Goal: Task Accomplishment & Management: Complete application form

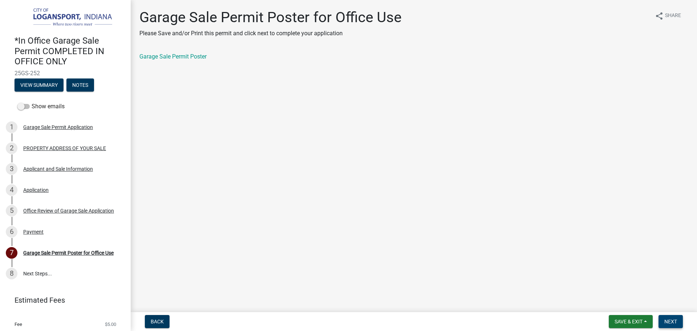
click at [667, 320] on span "Next" at bounding box center [670, 321] width 13 height 6
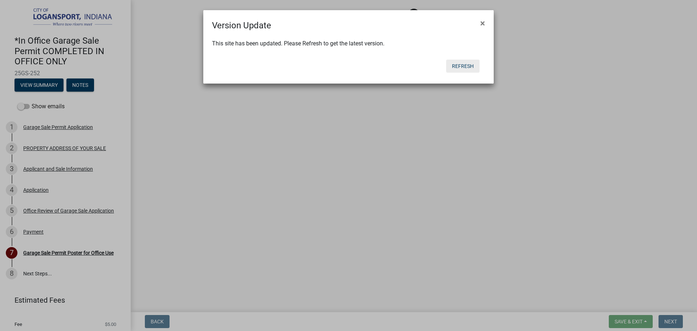
click at [458, 65] on button "Refresh" at bounding box center [462, 66] width 33 height 13
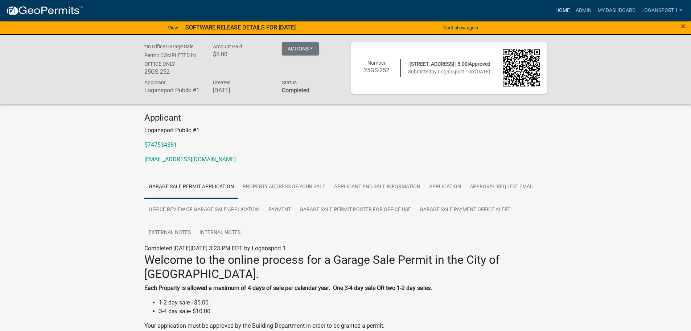
click at [556, 10] on link "Home" at bounding box center [563, 11] width 20 height 14
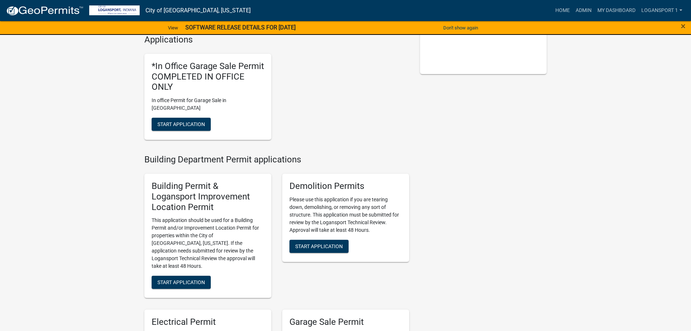
scroll to position [181, 0]
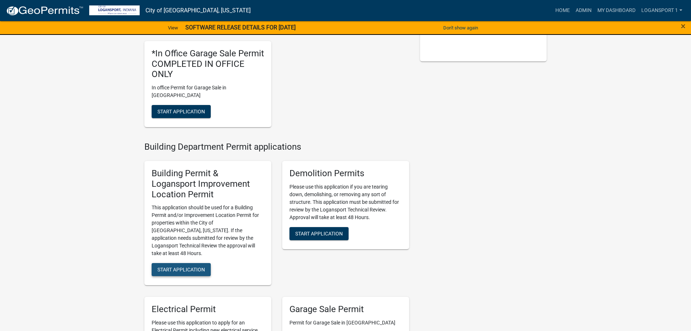
click at [196, 266] on span "Start Application" at bounding box center [182, 269] width 48 height 6
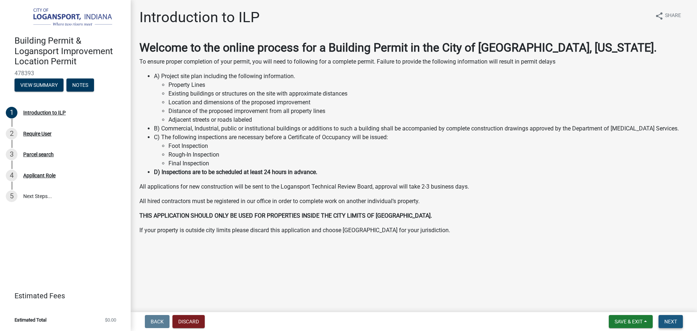
click at [667, 319] on span "Next" at bounding box center [670, 321] width 13 height 6
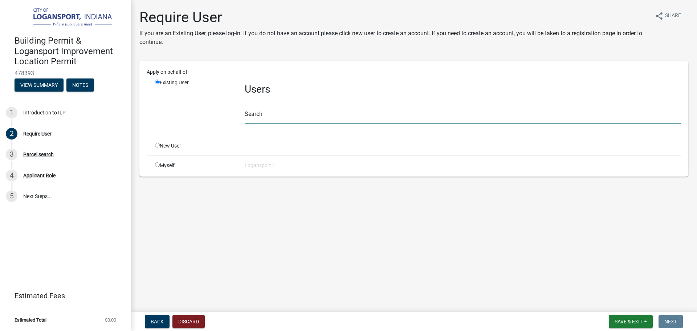
click at [258, 122] on input "text" at bounding box center [463, 116] width 436 height 15
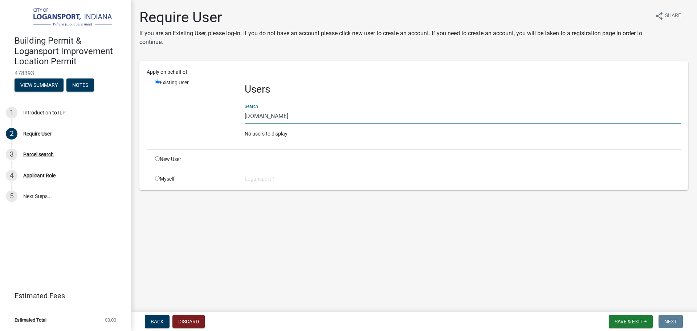
click at [335, 117] on input "abelardotomas98gmail.com" at bounding box center [463, 116] width 436 height 15
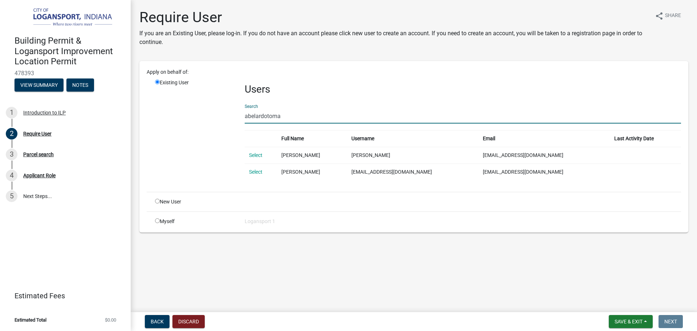
type input "abelardotoma"
click at [249, 179] on td "Select" at bounding box center [261, 171] width 33 height 17
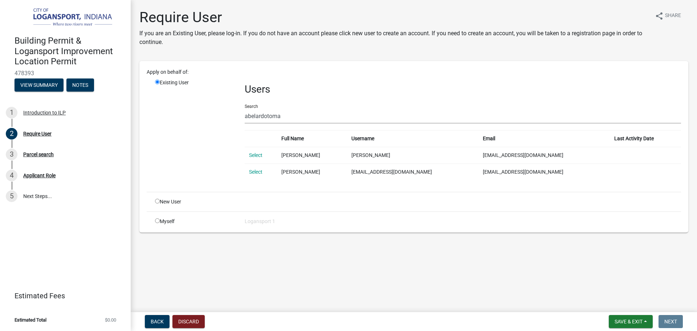
click at [261, 167] on td "Select" at bounding box center [261, 171] width 33 height 17
click at [260, 173] on link "Select" at bounding box center [255, 172] width 13 height 6
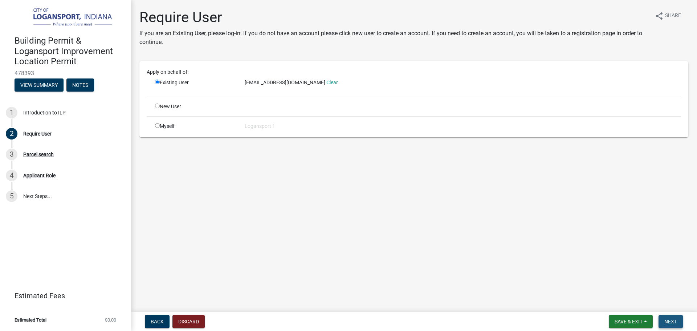
click at [668, 323] on span "Next" at bounding box center [670, 321] width 13 height 6
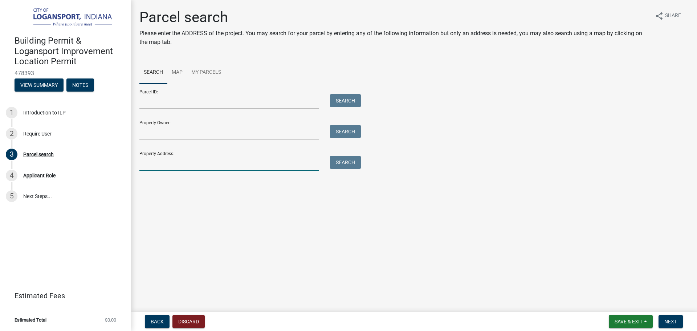
click at [213, 159] on input "Property Address:" at bounding box center [229, 163] width 180 height 15
type input "909 race st"
click at [349, 160] on button "Search" at bounding box center [345, 162] width 31 height 13
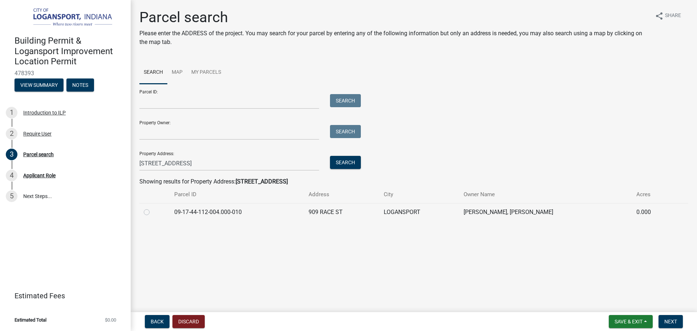
click at [244, 183] on strong "909 race st" at bounding box center [262, 181] width 52 height 7
click at [346, 213] on td "909 RACE ST" at bounding box center [341, 212] width 75 height 18
click at [666, 319] on span "Next" at bounding box center [670, 321] width 13 height 6
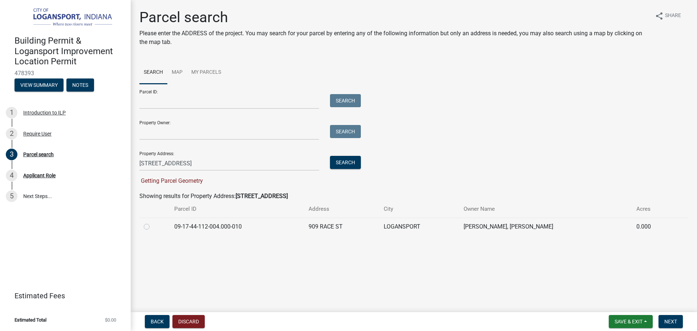
click at [152, 222] on label at bounding box center [152, 222] width 0 height 0
click at [152, 225] on input "radio" at bounding box center [154, 224] width 5 height 5
radio input "true"
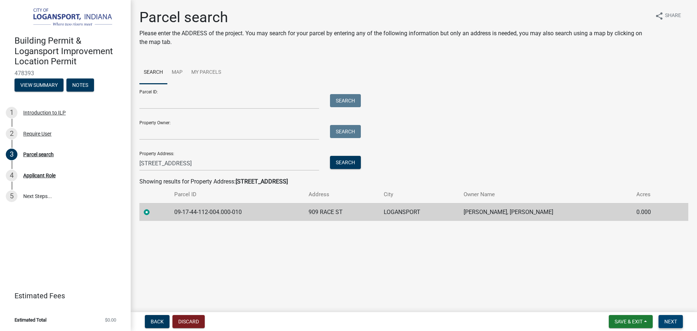
click at [674, 318] on span "Next" at bounding box center [670, 321] width 13 height 6
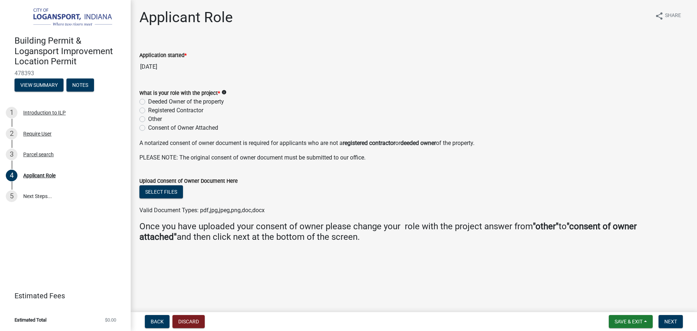
click at [148, 109] on label "Registered Contractor" at bounding box center [175, 110] width 55 height 9
click at [148, 109] on input "Registered Contractor" at bounding box center [150, 108] width 5 height 5
radio input "true"
click at [671, 318] on button "Next" at bounding box center [670, 321] width 24 height 13
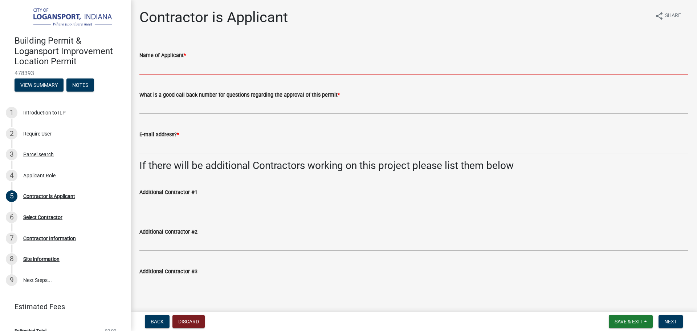
click at [160, 66] on input "Name of Applicant *" at bounding box center [413, 67] width 549 height 15
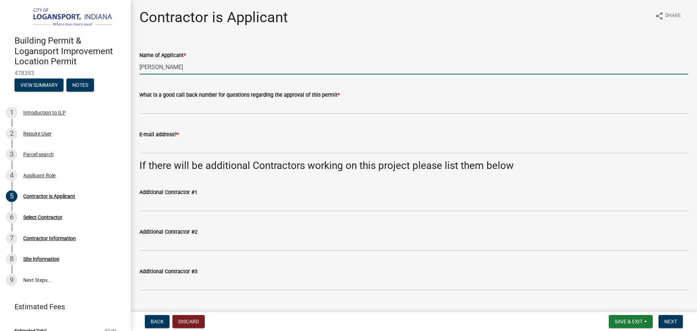
type input "abelardo tomas"
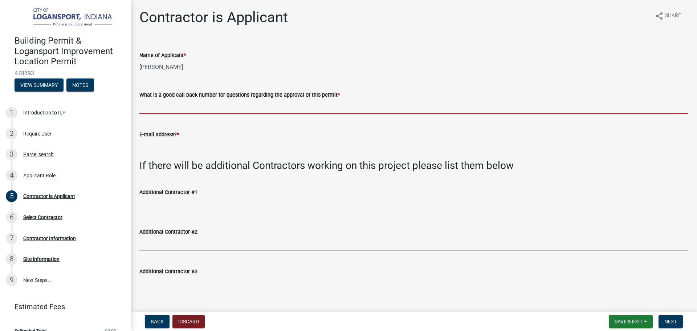
click at [167, 107] on input "What is a good call back number for questions regarding the approval of this pe…" at bounding box center [413, 106] width 549 height 15
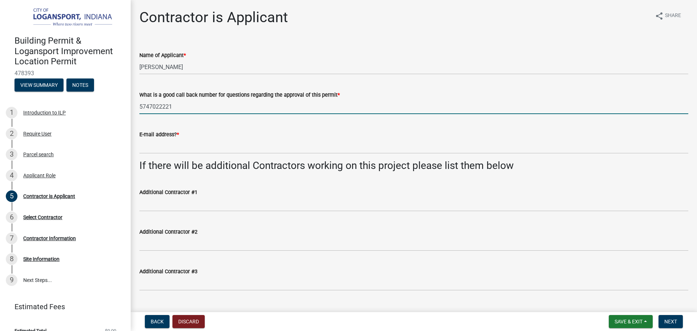
type input "5747022221"
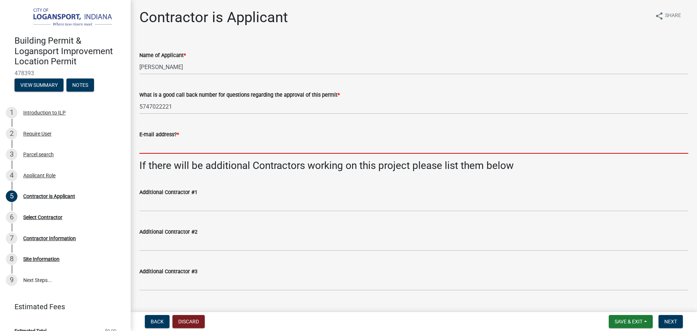
click at [162, 150] on input "E-mail address? *" at bounding box center [413, 146] width 549 height 15
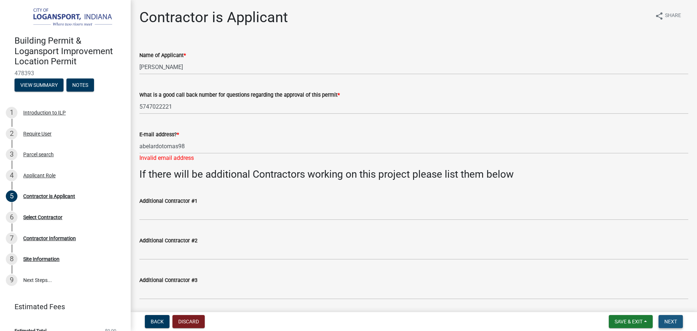
click at [673, 321] on span "Next" at bounding box center [670, 321] width 13 height 6
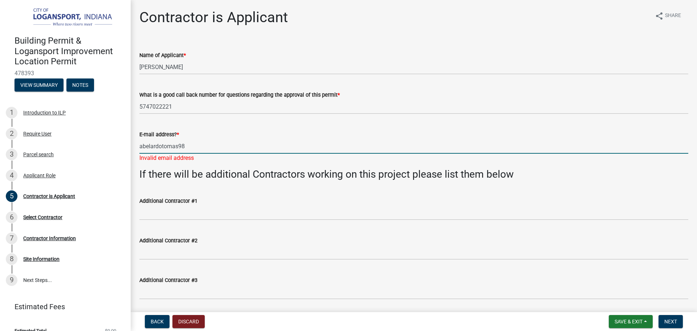
click at [188, 147] on input "abelardotomas98" at bounding box center [413, 146] width 549 height 15
click at [197, 147] on input "abelardotomas98gmaicom" at bounding box center [413, 146] width 549 height 15
click at [220, 146] on input "abelardotomas98gmaicom" at bounding box center [413, 146] width 549 height 15
type input "abelardotomas98"
click at [188, 144] on input "abelardotomas98" at bounding box center [413, 146] width 549 height 15
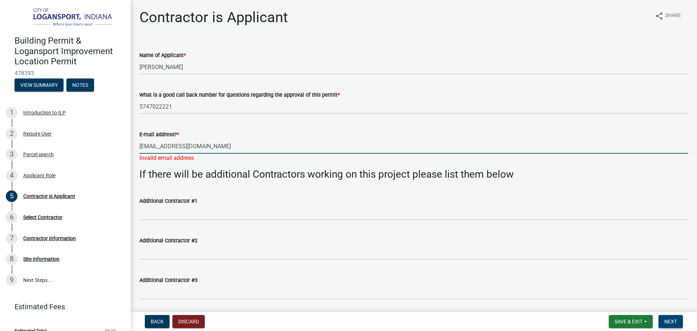
type input "[EMAIL_ADDRESS][DOMAIN_NAME]"
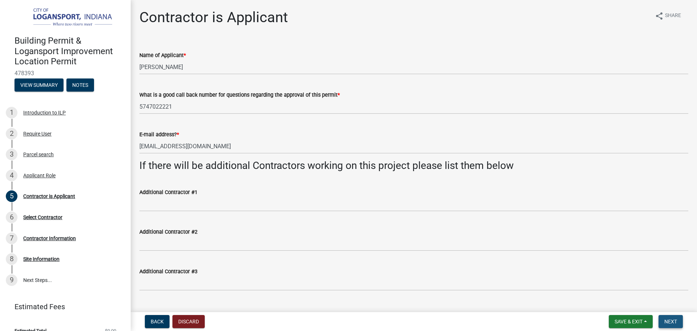
drag, startPoint x: 675, startPoint y: 321, endPoint x: 688, endPoint y: 321, distance: 12.3
click at [679, 321] on button "Next" at bounding box center [670, 321] width 24 height 13
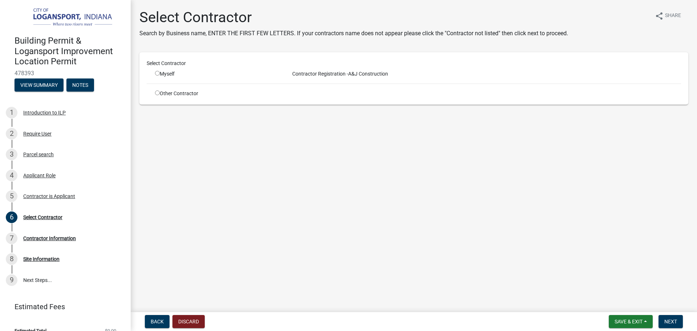
click at [348, 73] on span "Contractor Registration -" at bounding box center [318, 74] width 59 height 6
click at [369, 76] on div "Contractor Registration - A&J Construction" at bounding box center [485, 74] width 402 height 8
click at [160, 74] on div "Myself" at bounding box center [216, 74] width 123 height 8
click at [154, 71] on div "Myself" at bounding box center [217, 74] width 134 height 8
click at [157, 72] on input "radio" at bounding box center [157, 73] width 5 height 5
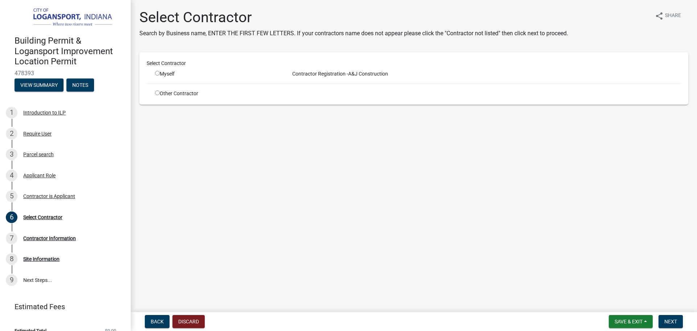
radio input "true"
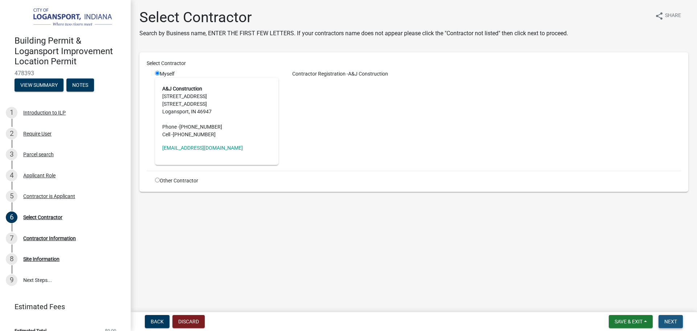
click at [667, 317] on button "Next" at bounding box center [670, 321] width 24 height 13
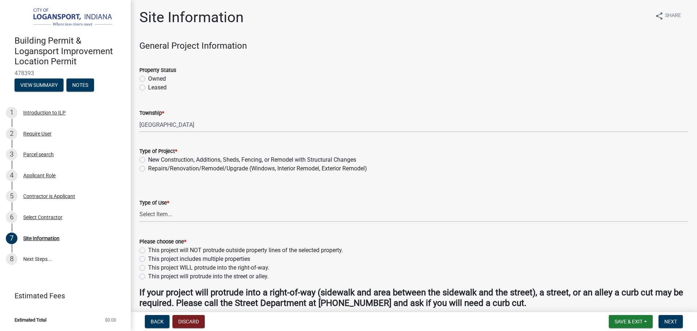
click at [148, 78] on label "Owned" at bounding box center [157, 78] width 18 height 9
click at [148, 78] on input "Owned" at bounding box center [150, 76] width 5 height 5
radio input "true"
click at [148, 168] on label "Repairs/Renovation/Remodel/Upgrade (Windows, Interior Remodel, Exterior Remodel)" at bounding box center [257, 168] width 219 height 9
click at [148, 168] on input "Repairs/Renovation/Remodel/Upgrade (Windows, Interior Remodel, Exterior Remodel)" at bounding box center [150, 166] width 5 height 5
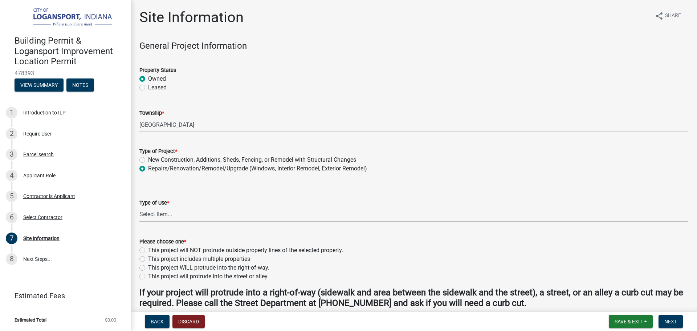
radio input "true"
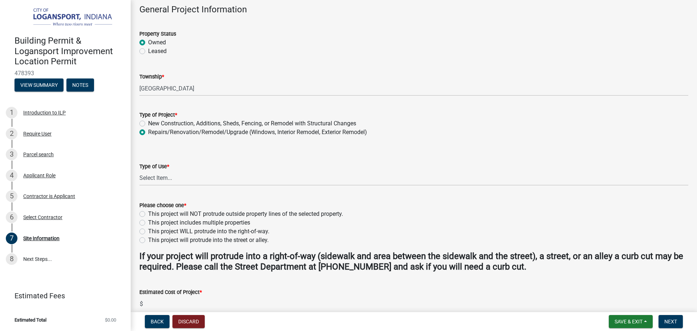
click at [149, 166] on label "Type of Use *" at bounding box center [154, 166] width 30 height 5
click at [149, 171] on select "Select Item... Residential Commercial/Industrial Agricultural Public/Semi Public" at bounding box center [413, 178] width 549 height 15
click at [146, 176] on select "Select Item... Residential Commercial/Industrial Agricultural Public/Semi Public" at bounding box center [413, 178] width 549 height 15
click at [139, 171] on select "Select Item... Residential Commercial/Industrial Agricultural Public/Semi Public" at bounding box center [413, 178] width 549 height 15
select select "62802869-e470-474a-8a4c-8dbe1ccdd5ac"
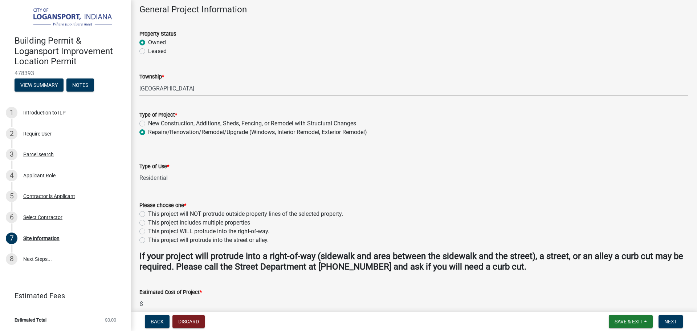
click at [148, 212] on label "This project will NOT protrude outside property lines of the selected property." at bounding box center [245, 213] width 195 height 9
click at [148, 212] on input "This project will NOT protrude outside property lines of the selected property." at bounding box center [150, 211] width 5 height 5
radio input "true"
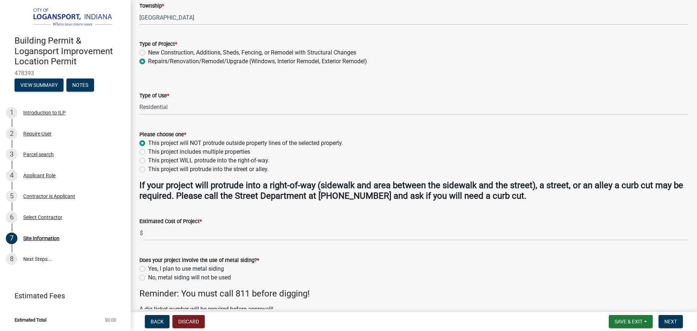
scroll to position [109, 0]
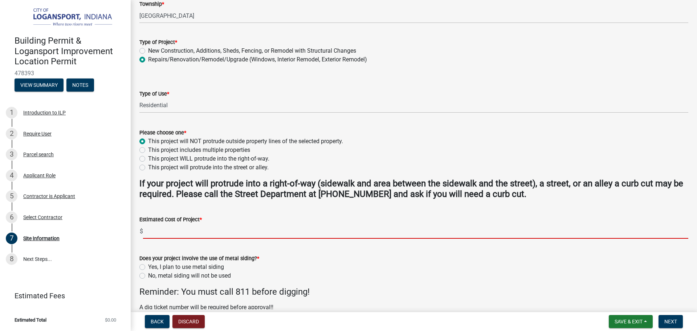
click at [153, 230] on input "text" at bounding box center [415, 231] width 545 height 15
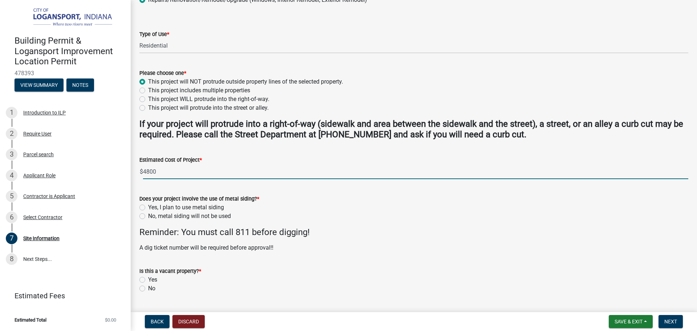
scroll to position [181, 0]
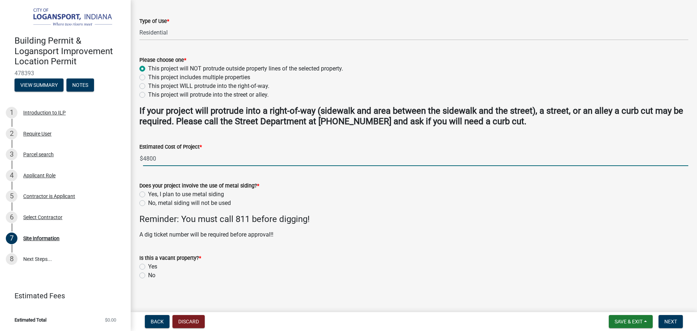
type input "4800"
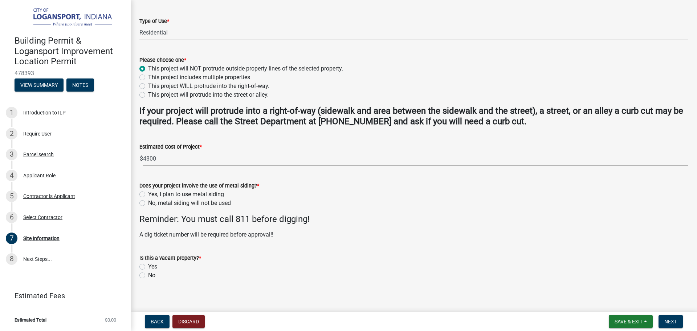
click at [148, 204] on label "No, metal siding will not be used" at bounding box center [189, 203] width 83 height 9
click at [148, 203] on input "No, metal siding will not be used" at bounding box center [150, 201] width 5 height 5
radio input "true"
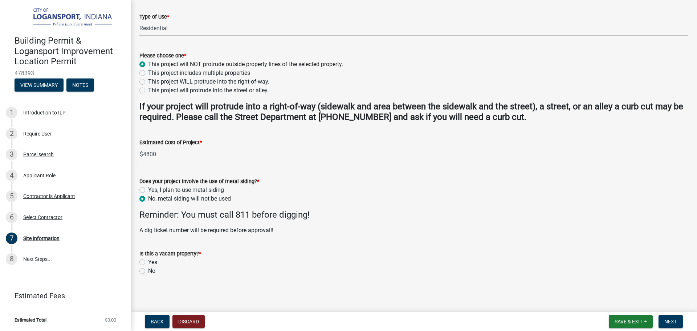
scroll to position [187, 0]
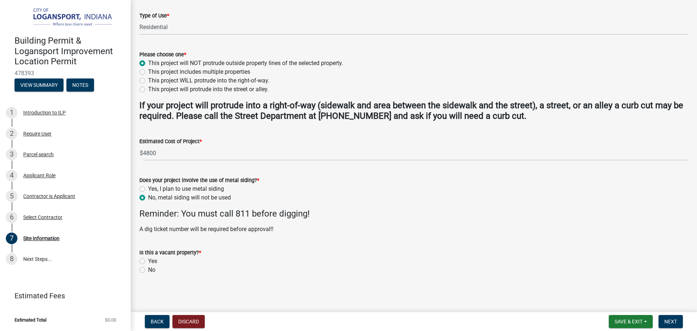
click at [148, 260] on label "Yes" at bounding box center [152, 261] width 9 height 9
click at [148, 260] on input "Yes" at bounding box center [150, 259] width 5 height 5
radio input "true"
click at [148, 258] on label "Yes" at bounding box center [152, 261] width 9 height 9
click at [148, 258] on input "Yes" at bounding box center [150, 259] width 5 height 5
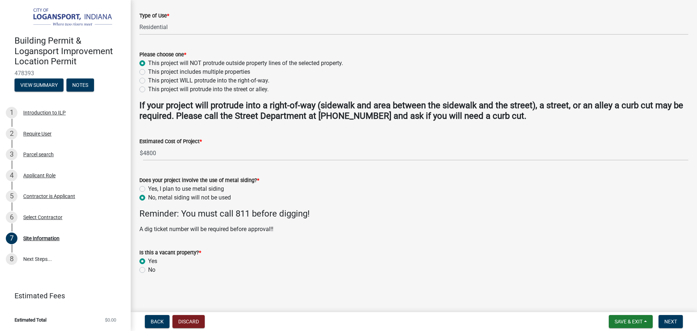
click at [138, 271] on div "Is this a vacant property? * Yes No" at bounding box center [414, 256] width 560 height 35
click at [148, 269] on label "No" at bounding box center [151, 269] width 7 height 9
click at [148, 269] on input "No" at bounding box center [150, 267] width 5 height 5
radio input "true"
click at [674, 320] on span "Next" at bounding box center [670, 321] width 13 height 6
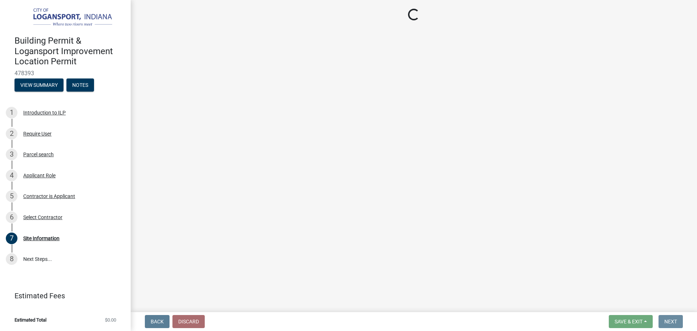
scroll to position [0, 0]
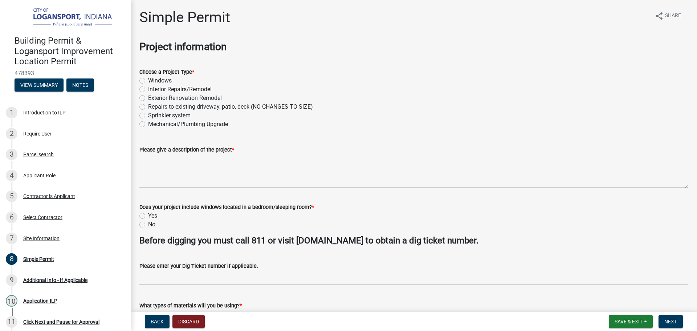
click at [148, 79] on label "Windows" at bounding box center [160, 80] width 24 height 9
click at [148, 79] on input "Windows" at bounding box center [150, 78] width 5 height 5
radio input "true"
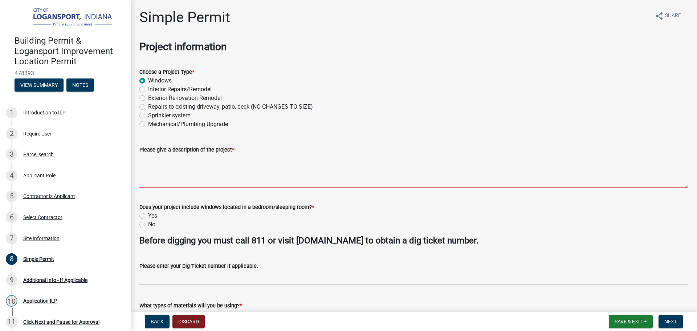
click at [159, 183] on textarea "Please give a description of the project *" at bounding box center [413, 171] width 549 height 34
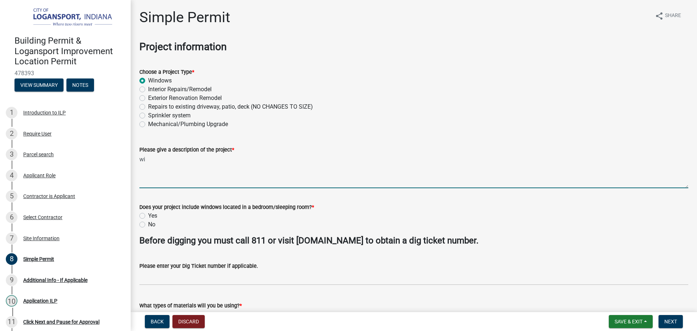
type textarea "w"
type textarea "replace windows"
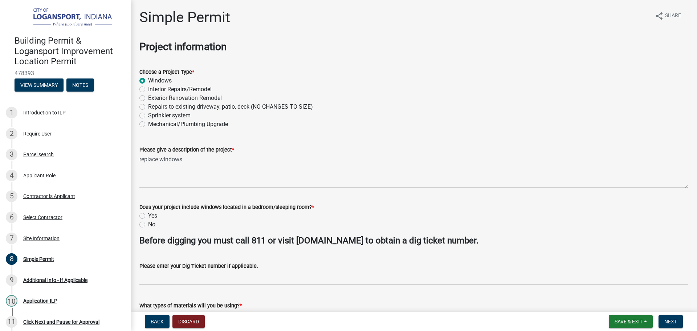
click at [148, 216] on label "Yes" at bounding box center [152, 215] width 9 height 9
click at [148, 216] on input "Yes" at bounding box center [150, 213] width 5 height 5
radio input "true"
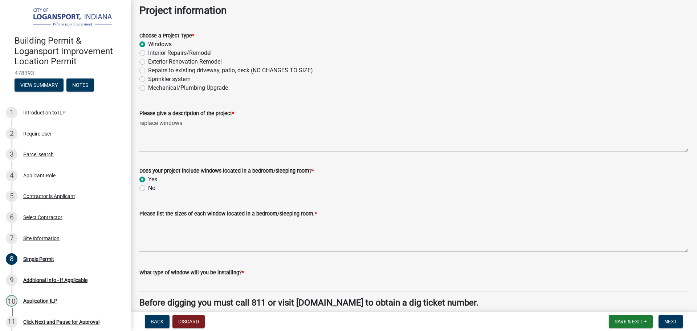
scroll to position [73, 0]
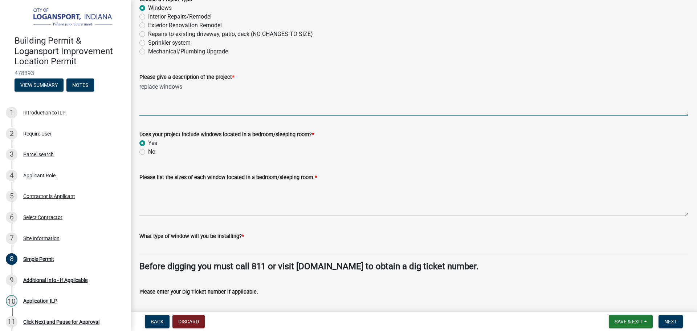
click at [189, 92] on textarea "replace windows" at bounding box center [413, 98] width 549 height 34
type textarea "replace windows and siding"
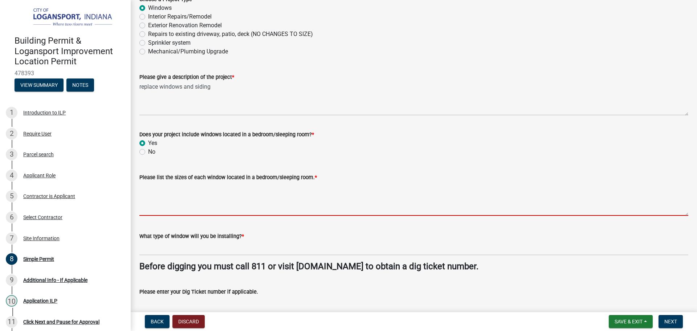
click at [156, 207] on textarea "Please list the sizes of each window located in a bedroom/sleeping room. *" at bounding box center [413, 198] width 549 height 34
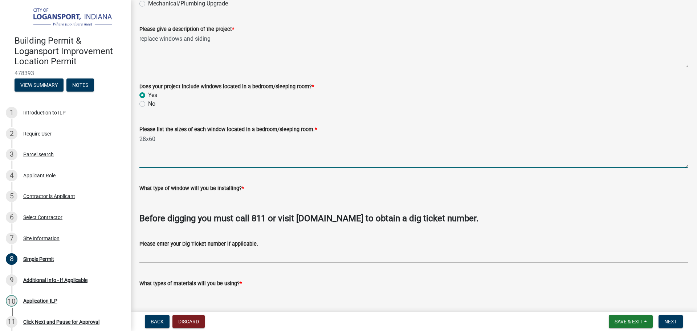
scroll to position [145, 0]
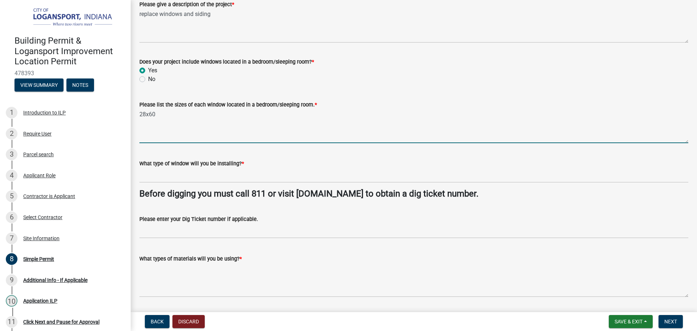
type textarea "28x60"
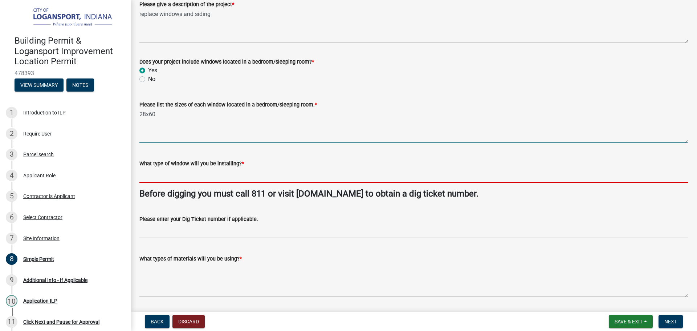
click at [156, 175] on input "What type of window will you be installing? *" at bounding box center [413, 175] width 549 height 15
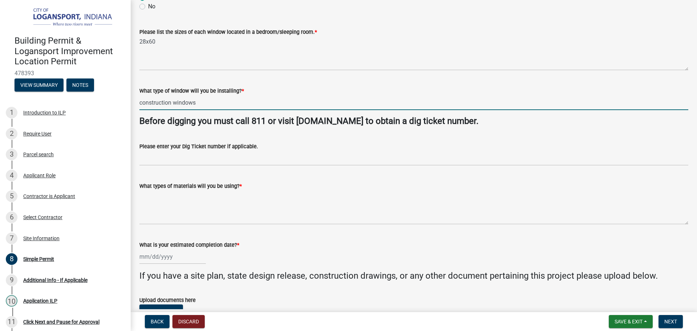
scroll to position [254, 0]
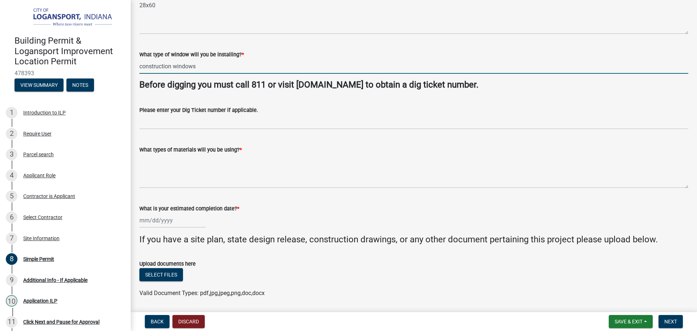
type input "construction windows"
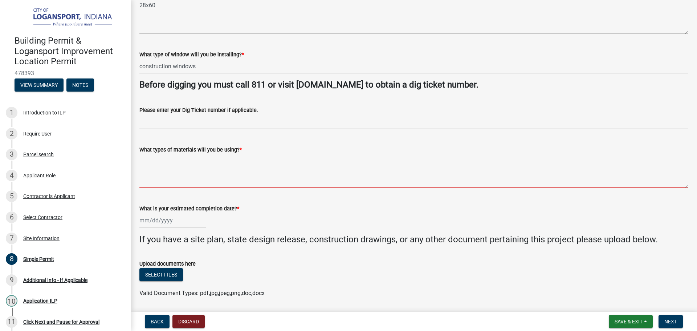
click at [156, 170] on textarea "What types of materials will you be using? *" at bounding box center [413, 171] width 549 height 34
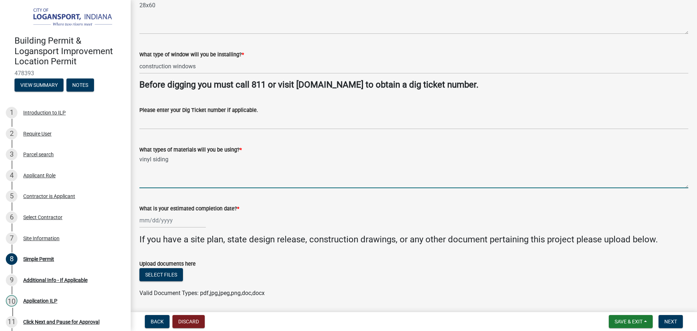
type textarea "vinyl siding"
click at [144, 222] on div at bounding box center [172, 220] width 66 height 15
select select "9"
select select "2025"
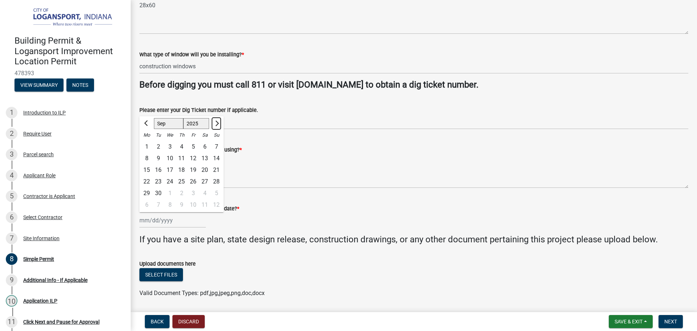
click at [218, 125] on button "Next month" at bounding box center [216, 124] width 9 height 12
click at [150, 122] on button "Previous month" at bounding box center [146, 124] width 9 height 12
select select "9"
click at [160, 192] on div "30" at bounding box center [158, 193] width 12 height 12
type input "09/30/2025"
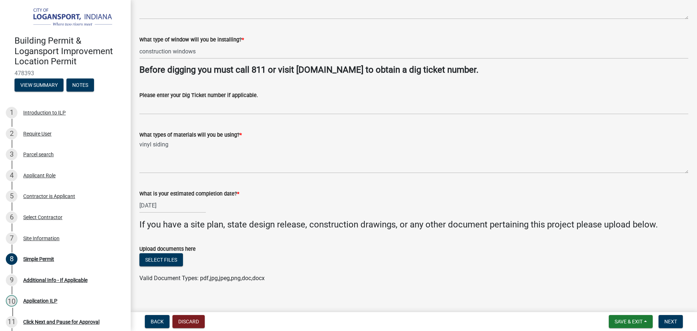
scroll to position [277, 0]
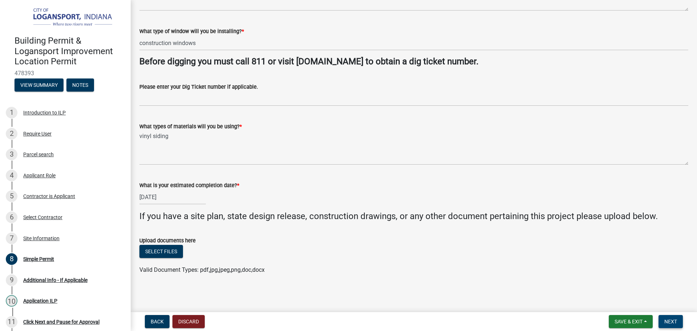
click at [668, 315] on button "Next" at bounding box center [670, 321] width 24 height 13
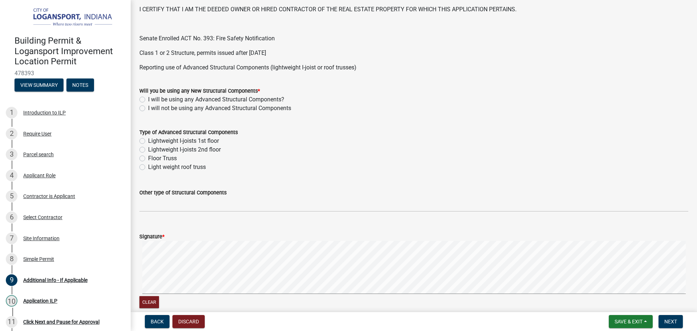
scroll to position [254, 0]
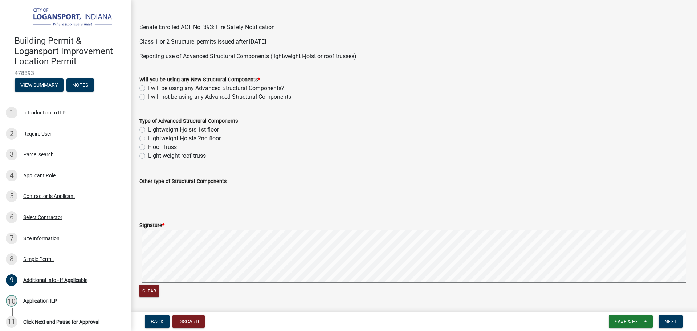
click at [148, 95] on label "I will not be using any Advanced Structural Components" at bounding box center [219, 97] width 143 height 9
click at [148, 95] on input "I will not be using any Advanced Structural Components" at bounding box center [150, 95] width 5 height 5
radio input "true"
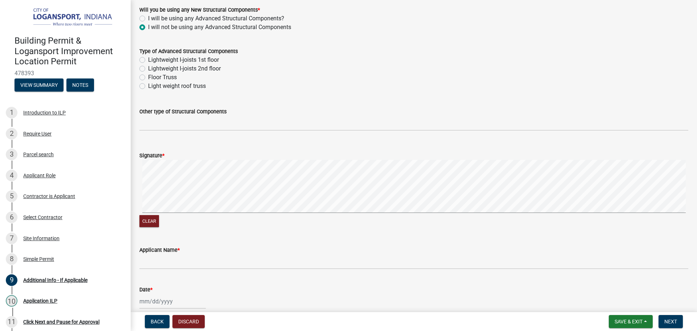
scroll to position [398, 0]
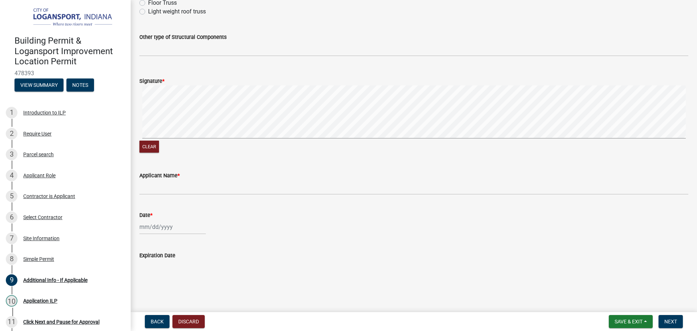
click at [159, 176] on label "Applicant Name *" at bounding box center [159, 175] width 40 height 5
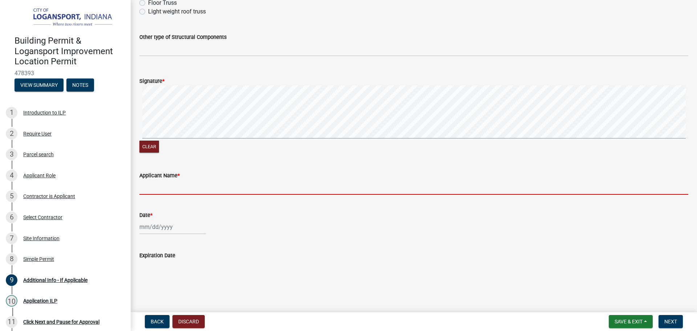
click at [159, 180] on input "Applicant Name *" at bounding box center [413, 187] width 549 height 15
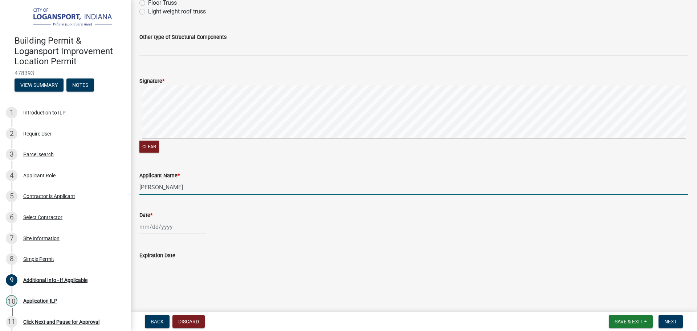
type input "abelardo tomas"
select select "9"
select select "2025"
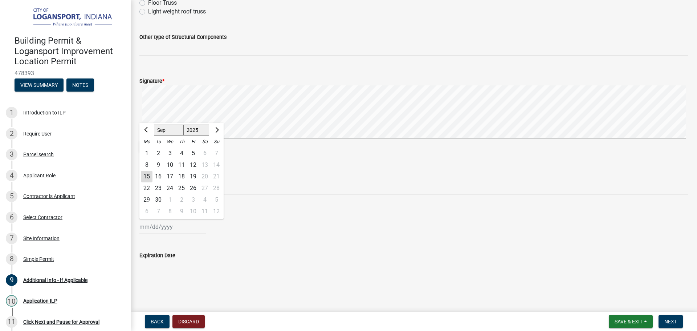
click at [146, 231] on div "Jan Feb Mar Apr May Jun Jul Aug Sep Oct Nov Dec 1525 1526 1527 1528 1529 1530 1…" at bounding box center [172, 226] width 66 height 15
click at [144, 176] on div "15" at bounding box center [147, 177] width 12 height 12
type input "[DATE]"
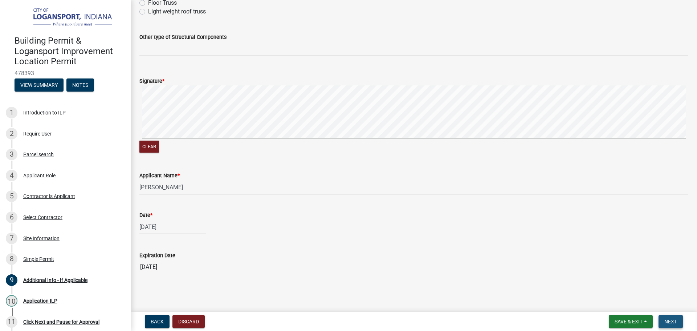
click at [671, 319] on span "Next" at bounding box center [670, 321] width 13 height 6
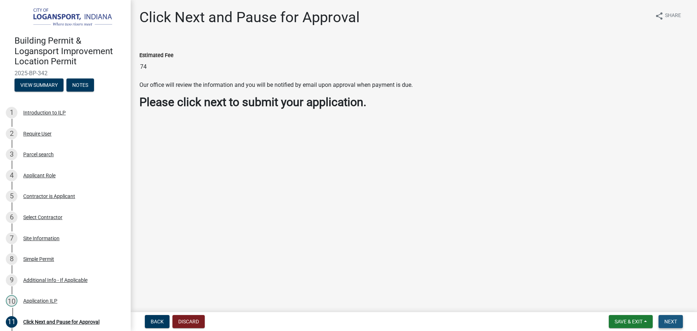
click at [671, 318] on span "Next" at bounding box center [670, 321] width 13 height 6
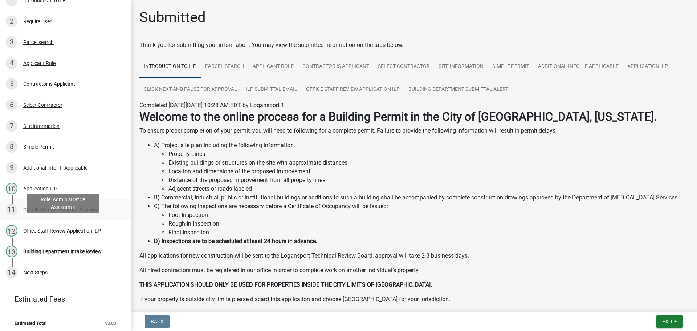
scroll to position [129, 0]
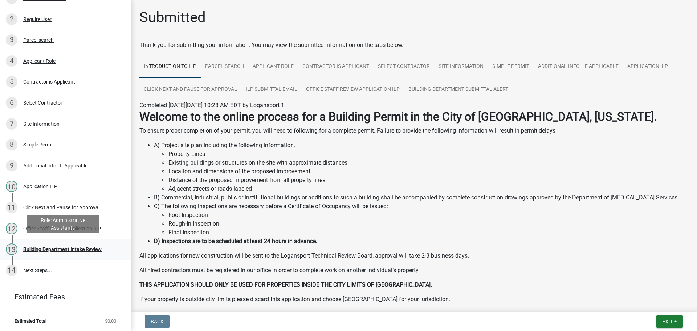
click at [69, 249] on div "Building Department Intake Review" at bounding box center [62, 248] width 78 height 5
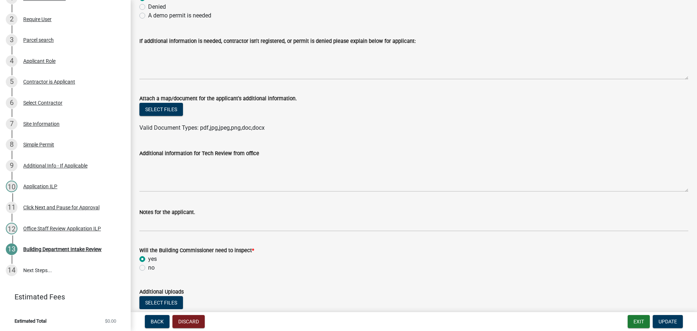
scroll to position [145, 0]
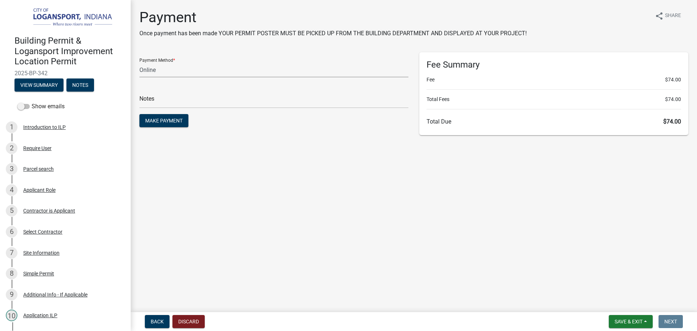
click at [167, 69] on select "Credit Card POS Check Cash Online" at bounding box center [273, 69] width 269 height 15
select select "2: 1"
click at [139, 62] on select "Credit Card POS Check Cash Online" at bounding box center [273, 69] width 269 height 15
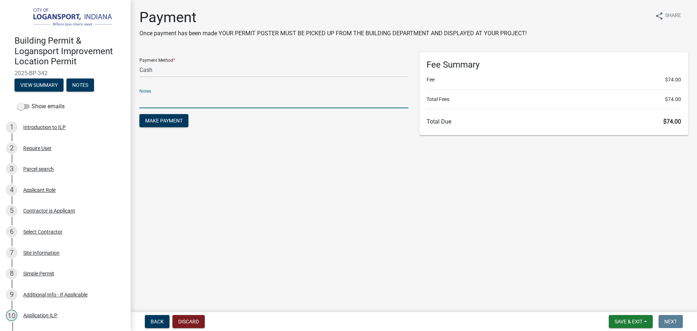
click at [164, 104] on input "text" at bounding box center [273, 100] width 269 height 15
type input "117900"
click at [172, 118] on span "Make Payment" at bounding box center [163, 121] width 37 height 6
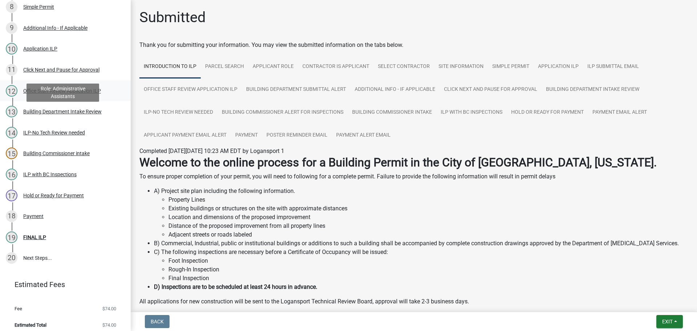
scroll to position [270, 0]
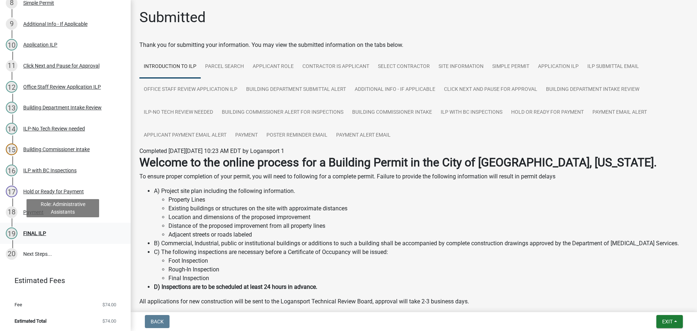
click at [33, 237] on div "19 FINAL ILP" at bounding box center [62, 233] width 113 height 12
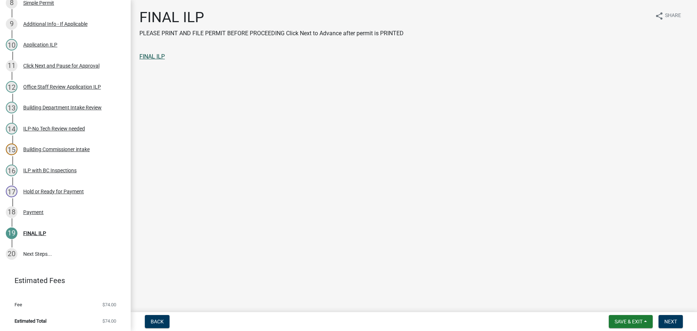
click at [153, 56] on link "FINAL ILP" at bounding box center [151, 56] width 25 height 7
click at [675, 322] on span "Next" at bounding box center [670, 321] width 13 height 6
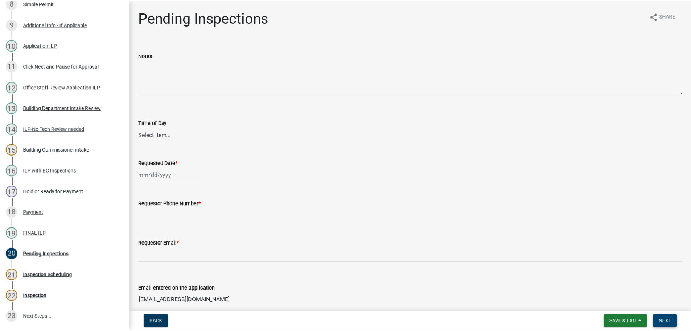
scroll to position [333, 0]
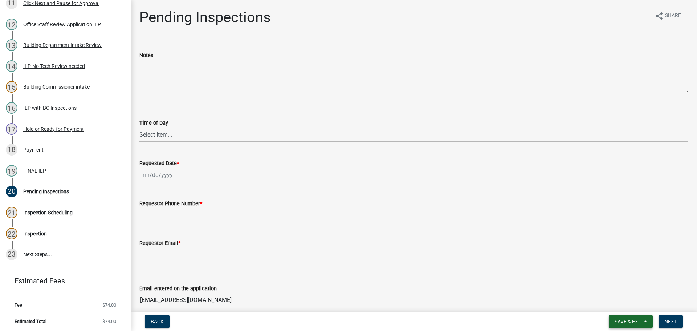
click at [643, 326] on button "Save & Exit" at bounding box center [631, 321] width 44 height 13
click at [637, 301] on button "Save & Exit" at bounding box center [623, 302] width 58 height 17
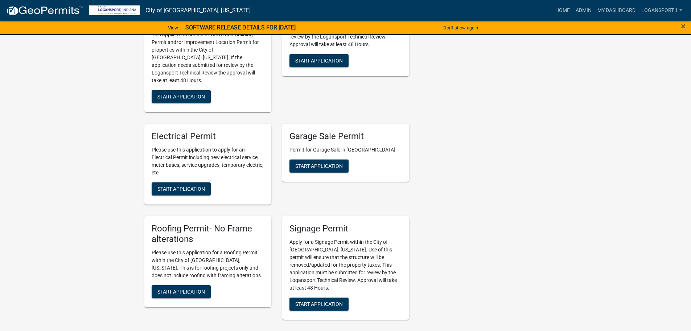
scroll to position [399, 0]
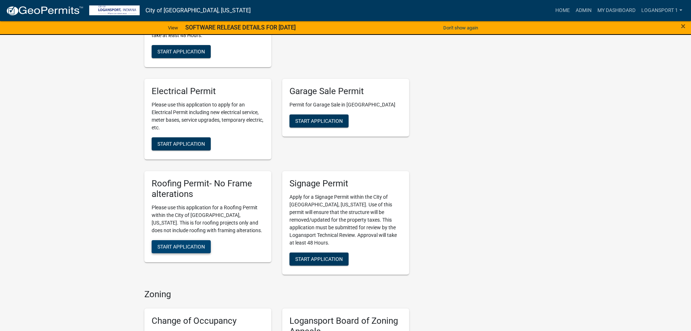
click at [190, 243] on span "Start Application" at bounding box center [182, 246] width 48 height 6
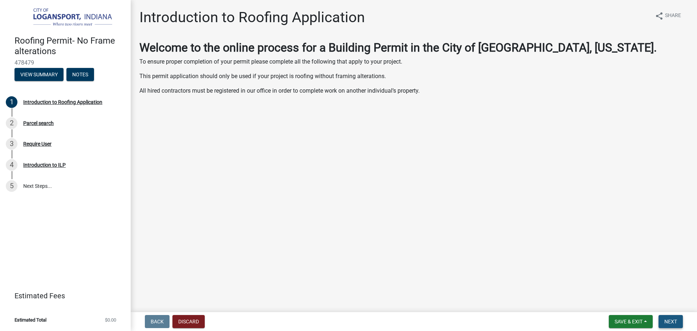
click at [666, 322] on span "Next" at bounding box center [670, 321] width 13 height 6
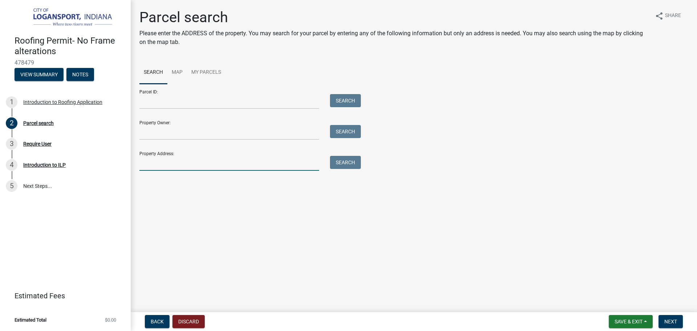
click at [147, 162] on input "Property Address:" at bounding box center [229, 163] width 180 height 15
type input "604 Wheat"
click at [335, 160] on button "Search" at bounding box center [345, 162] width 31 height 13
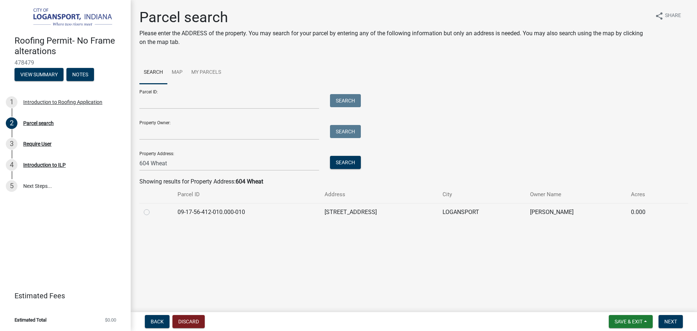
click at [152, 208] on label at bounding box center [152, 208] width 0 height 0
click at [152, 209] on input "radio" at bounding box center [154, 210] width 5 height 5
radio input "true"
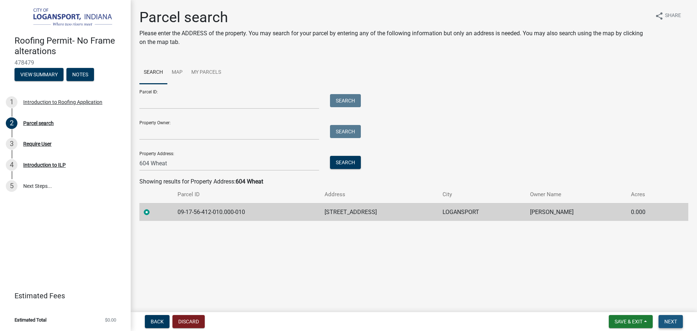
click at [672, 320] on span "Next" at bounding box center [670, 321] width 13 height 6
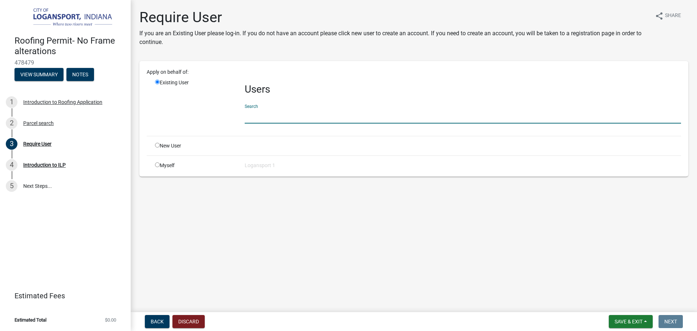
click at [259, 118] on input "text" at bounding box center [463, 116] width 436 height 15
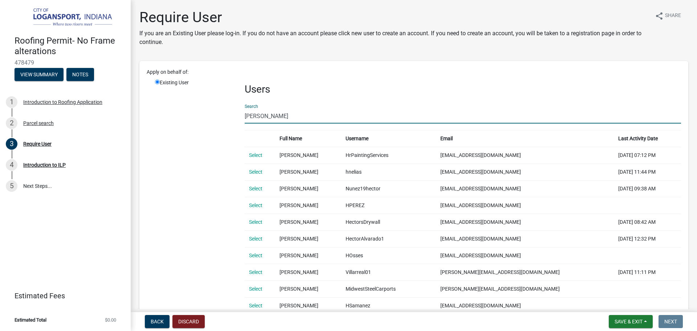
drag, startPoint x: 289, startPoint y: 118, endPoint x: 237, endPoint y: 113, distance: 52.1
click at [237, 113] on div "Existing User Users Search [PERSON_NAME] Full Name Username Email Last Activity…" at bounding box center [418, 257] width 537 height 357
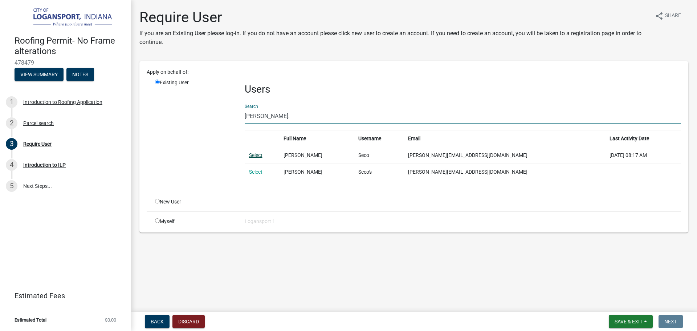
type input "[PERSON_NAME]."
click at [257, 154] on link "Select" at bounding box center [255, 155] width 13 height 6
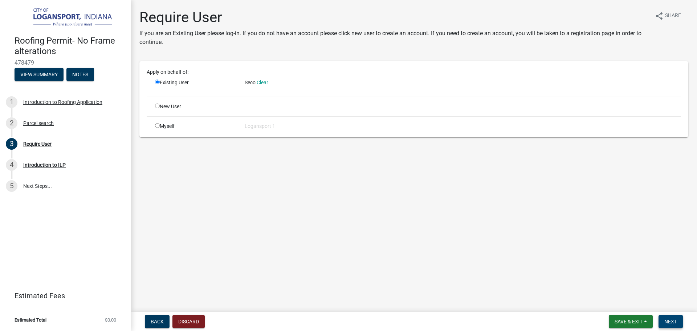
click at [675, 323] on span "Next" at bounding box center [670, 321] width 13 height 6
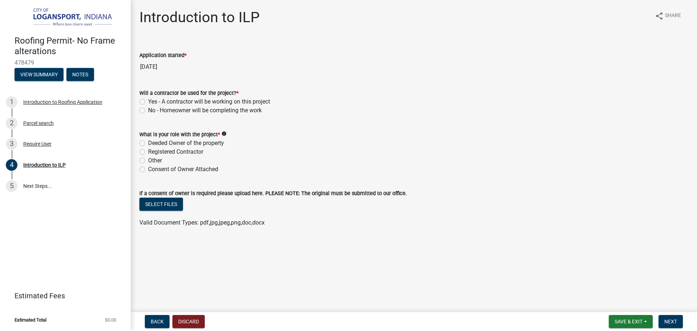
click at [187, 111] on label "No - Homeowner will be completing the work" at bounding box center [205, 110] width 114 height 9
click at [153, 111] on input "No - Homeowner will be completing the work" at bounding box center [150, 108] width 5 height 5
radio input "true"
click at [148, 142] on label "Deeded Owner of the property" at bounding box center [186, 143] width 76 height 9
click at [148, 142] on input "Deeded Owner of the property" at bounding box center [150, 141] width 5 height 5
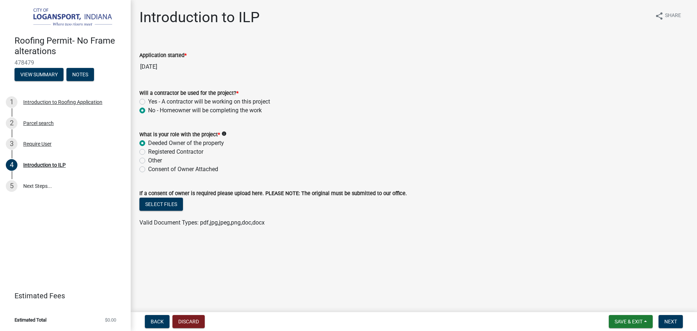
radio input "true"
click at [615, 318] on button "Save & Exit" at bounding box center [631, 321] width 44 height 13
click at [360, 245] on main "Introduction to ILP share Share Application started * [DATE] Will a contractor …" at bounding box center [414, 154] width 566 height 309
click at [179, 203] on button "Select files" at bounding box center [161, 203] width 44 height 13
click at [630, 321] on span "Save & Exit" at bounding box center [628, 321] width 28 height 6
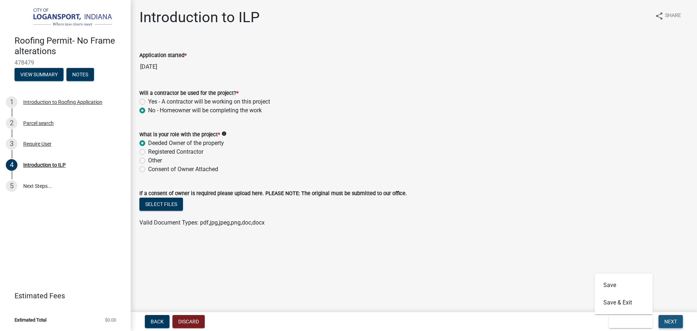
click at [670, 321] on span "Next" at bounding box center [670, 321] width 13 height 6
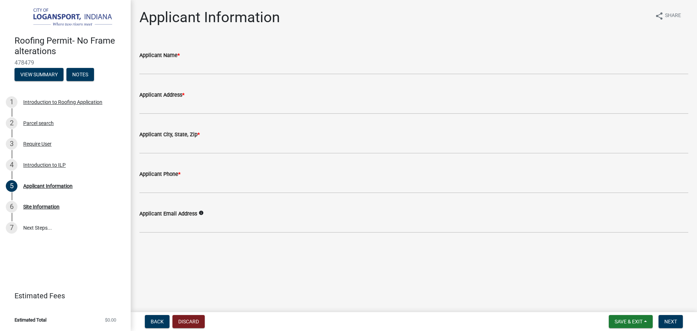
click at [197, 57] on div "Applicant Name *" at bounding box center [413, 55] width 549 height 9
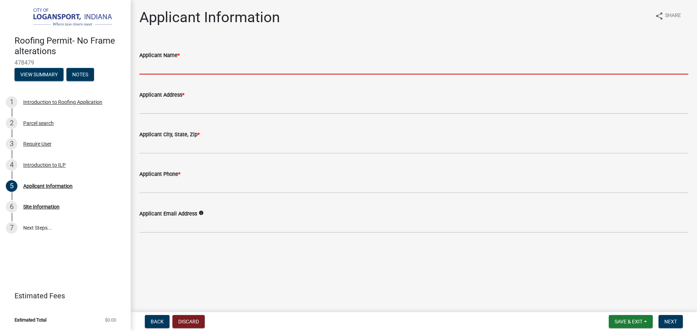
click at [143, 68] on input "Applicant Name *" at bounding box center [413, 67] width 549 height 15
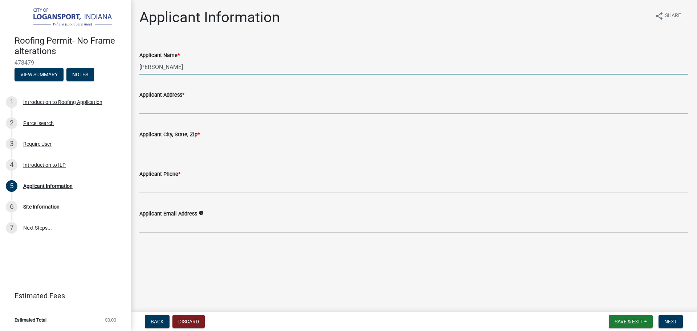
type input "[PERSON_NAME]"
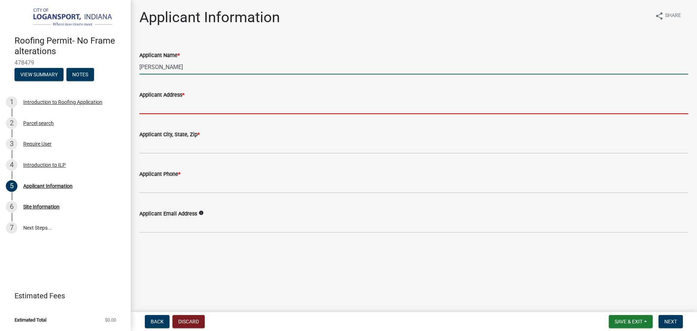
click at [180, 109] on input "Applicant Address *" at bounding box center [413, 106] width 549 height 15
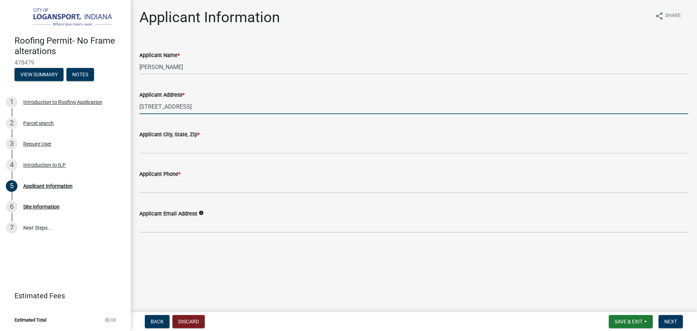
type input "[STREET_ADDRESS]"
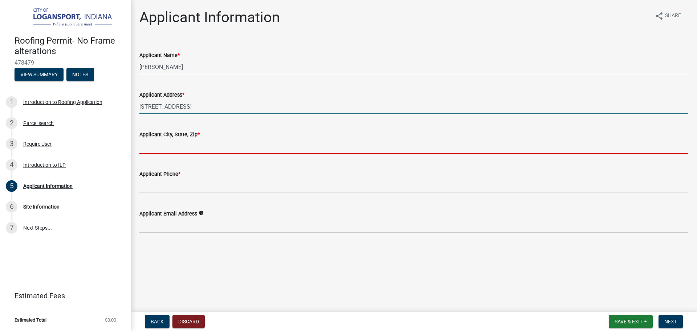
click at [192, 148] on input "Applicant City, State, Zip *" at bounding box center [413, 146] width 549 height 15
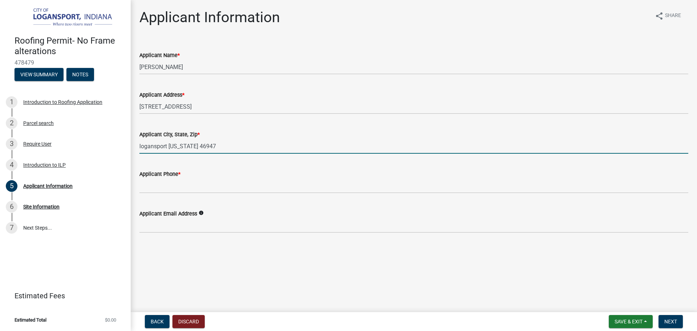
type input "logansport [US_STATE] 46947"
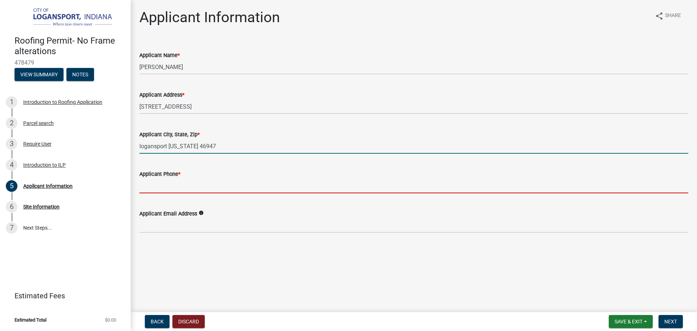
click at [184, 189] on input "Applicant Phone *" at bounding box center [413, 185] width 549 height 15
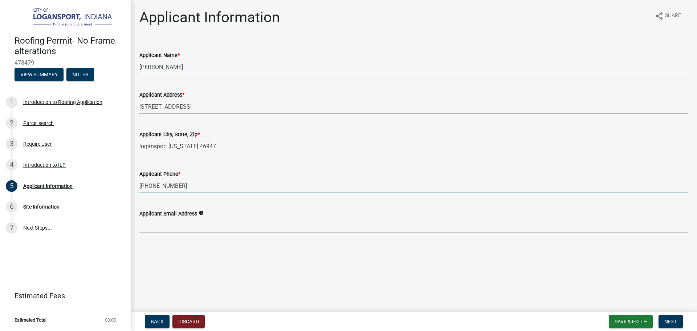
type input "[PHONE_NUMBER]"
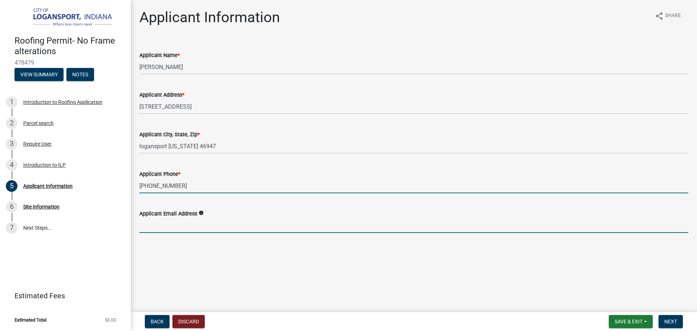
click at [160, 226] on input "Applicant Email Address" at bounding box center [413, 225] width 549 height 15
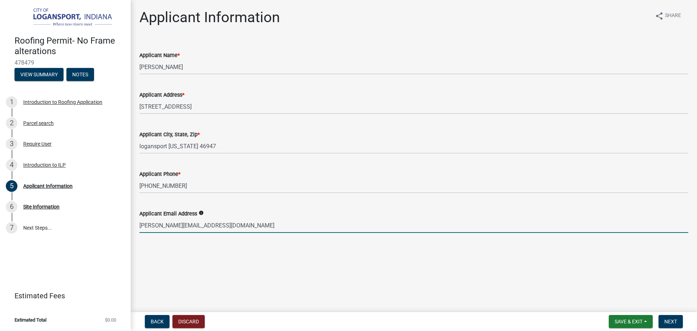
type input "[PERSON_NAME][EMAIL_ADDRESS][DOMAIN_NAME]"
click at [650, 271] on main "Applicant Information share Share Applicant Name * [PERSON_NAME] Applicant Addr…" at bounding box center [414, 154] width 566 height 309
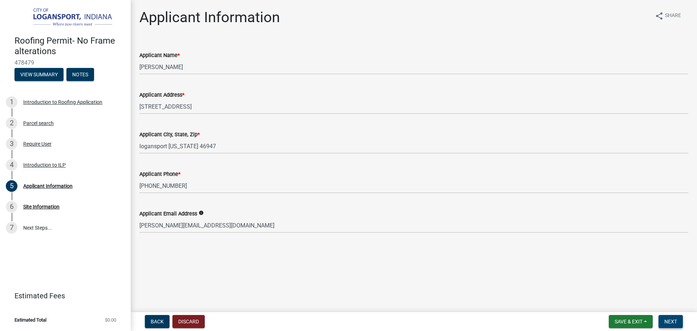
click at [667, 319] on span "Next" at bounding box center [670, 321] width 13 height 6
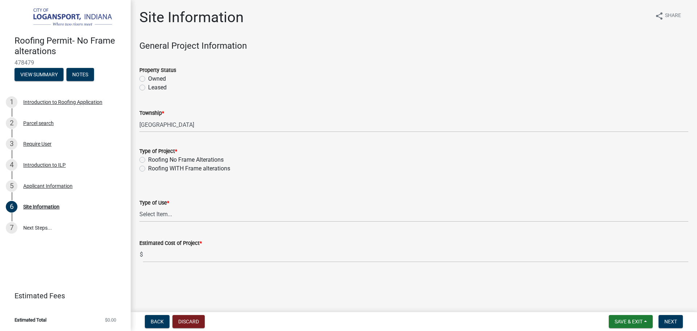
click at [148, 79] on label "Owned" at bounding box center [157, 78] width 18 height 9
click at [148, 79] on input "Owned" at bounding box center [150, 76] width 5 height 5
radio input "true"
click at [149, 214] on select "Select Item... Residential Commercial/Industrial Agricultural Public/Semi Public" at bounding box center [413, 214] width 549 height 15
click at [139, 207] on select "Select Item... Residential Commercial/Industrial Agricultural Public/Semi Public" at bounding box center [413, 214] width 549 height 15
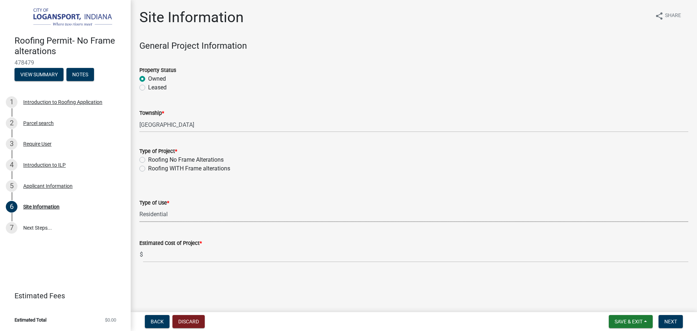
select select "62802869-e470-474a-8a4c-8dbe1ccdd5ac"
click at [148, 160] on label "Roofing No Frame Alterations" at bounding box center [185, 159] width 75 height 9
click at [148, 160] on input "Roofing No Frame Alterations" at bounding box center [150, 157] width 5 height 5
radio input "true"
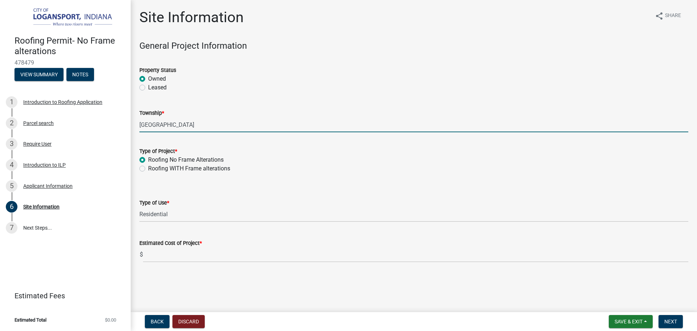
click at [211, 129] on input "[GEOGRAPHIC_DATA]" at bounding box center [413, 124] width 549 height 15
click at [181, 125] on input "[GEOGRAPHIC_DATA]" at bounding box center [413, 124] width 549 height 15
type input "E"
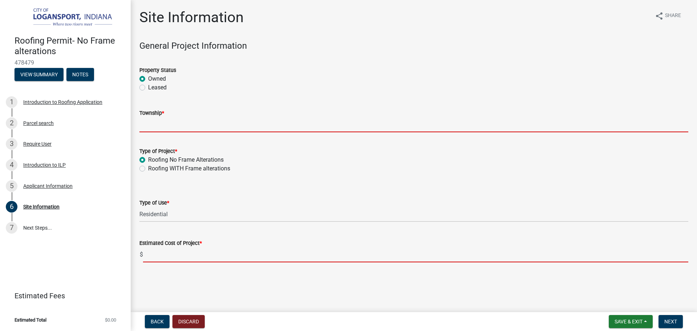
click at [162, 253] on form "Estimated Cost of Project * $" at bounding box center [413, 250] width 549 height 24
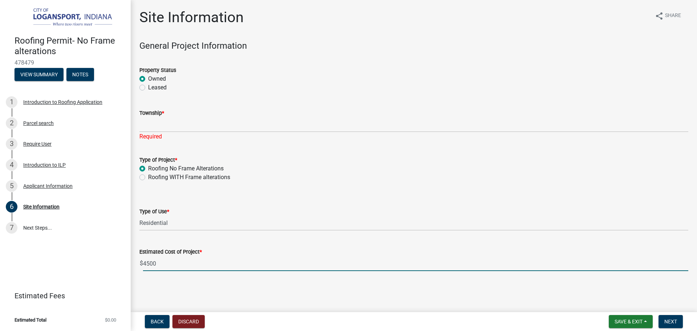
type input "4500"
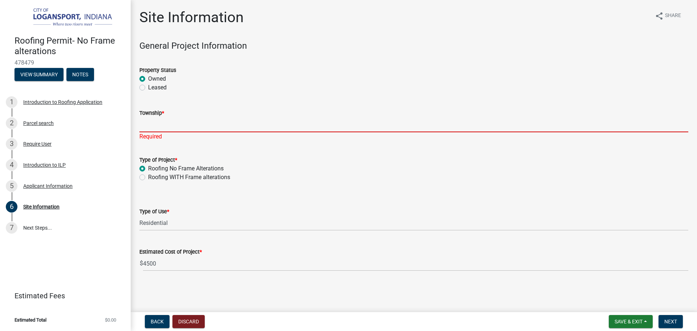
click at [157, 124] on input "Township *" at bounding box center [413, 124] width 549 height 15
type input "[GEOGRAPHIC_DATA]"
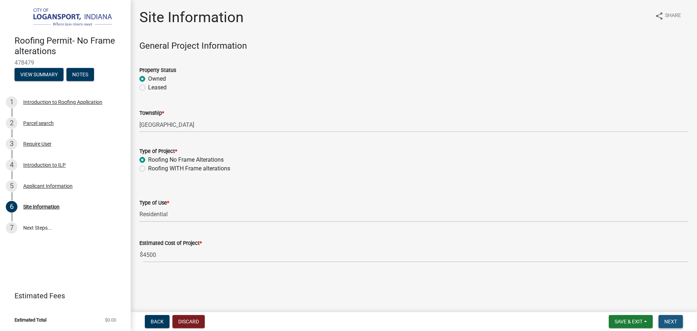
click at [672, 316] on button "Next" at bounding box center [670, 321] width 24 height 13
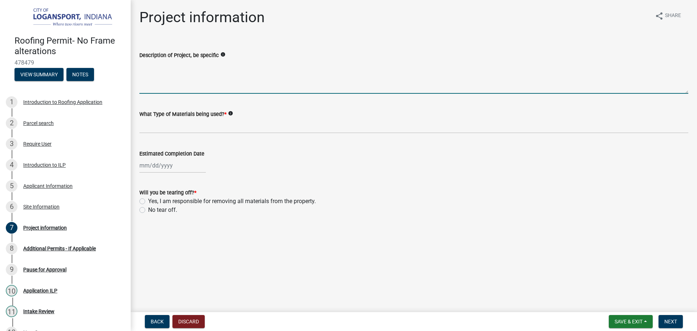
click at [184, 81] on textarea "Description of Project, be specific" at bounding box center [413, 77] width 549 height 34
type textarea "change the roof"
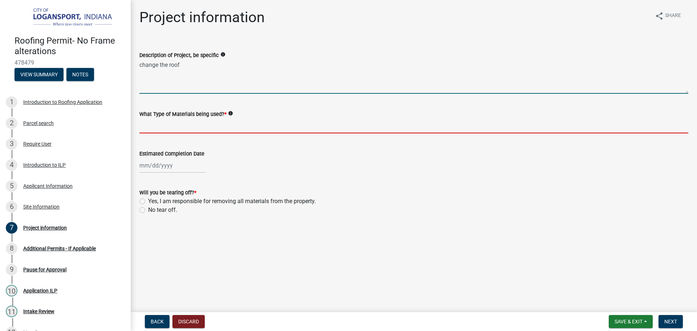
click at [201, 124] on input "What Type of Materials being used? *" at bounding box center [413, 125] width 549 height 15
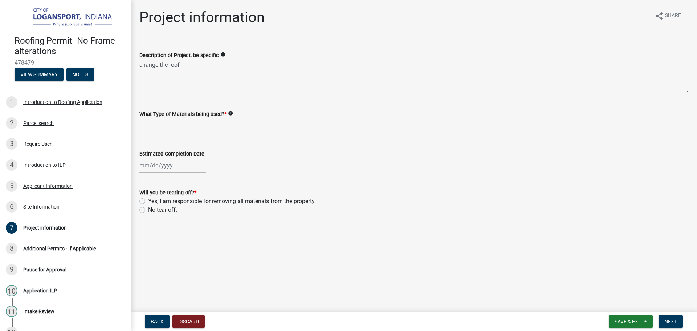
type input "Shingles"
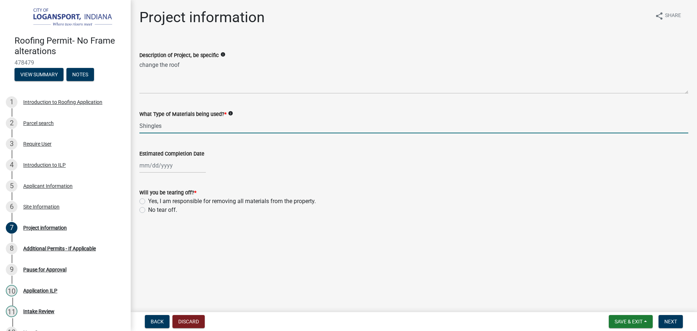
click at [150, 165] on div at bounding box center [172, 165] width 66 height 15
select select "9"
select select "2025"
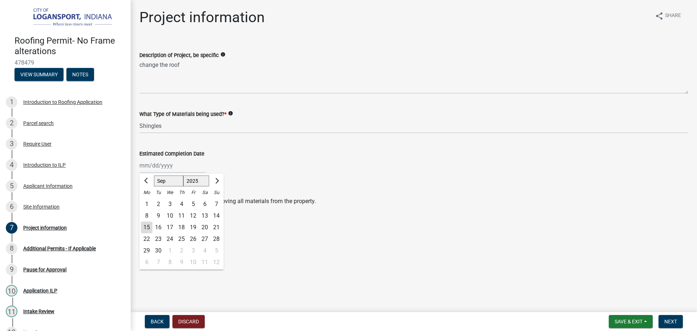
click at [170, 228] on div "17" at bounding box center [170, 227] width 12 height 12
type input "[DATE]"
click at [148, 201] on label "Yes, I am responsible for removing all materials from the property." at bounding box center [232, 201] width 168 height 9
click at [148, 201] on input "Yes, I am responsible for removing all materials from the property." at bounding box center [150, 199] width 5 height 5
radio input "true"
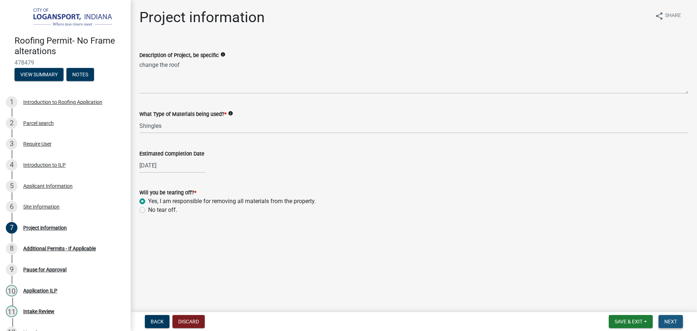
click at [673, 317] on button "Next" at bounding box center [670, 321] width 24 height 13
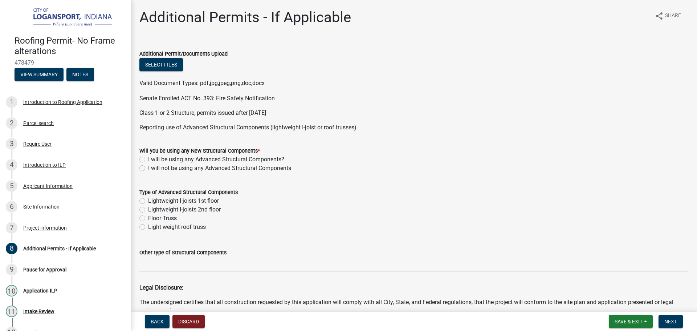
click at [148, 168] on label "I will not be using any Advanced Structural Components" at bounding box center [219, 168] width 143 height 9
click at [148, 168] on input "I will not be using any Advanced Structural Components" at bounding box center [150, 166] width 5 height 5
radio input "true"
click at [148, 170] on label "I will not be using any Advanced Structural Components" at bounding box center [219, 168] width 143 height 9
click at [148, 168] on input "I will not be using any Advanced Structural Components" at bounding box center [150, 166] width 5 height 5
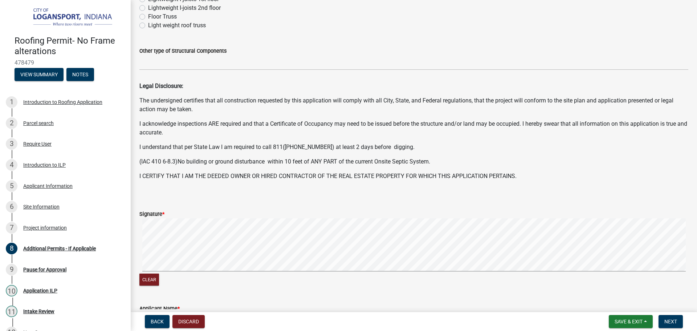
scroll to position [254, 0]
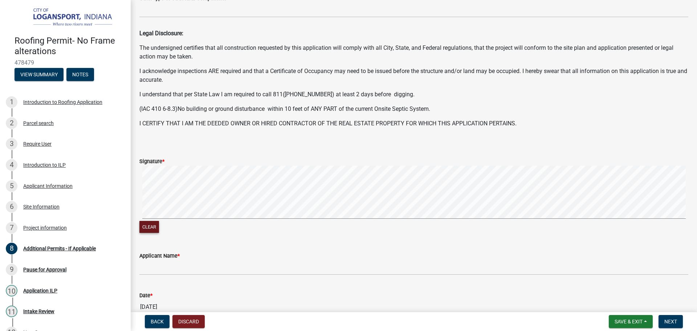
click at [141, 221] on button "Clear" at bounding box center [149, 227] width 20 height 12
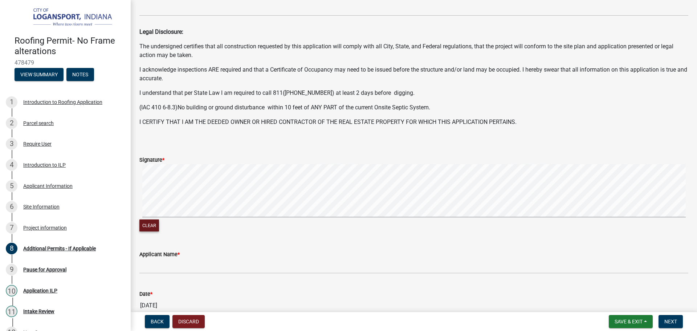
scroll to position [262, 0]
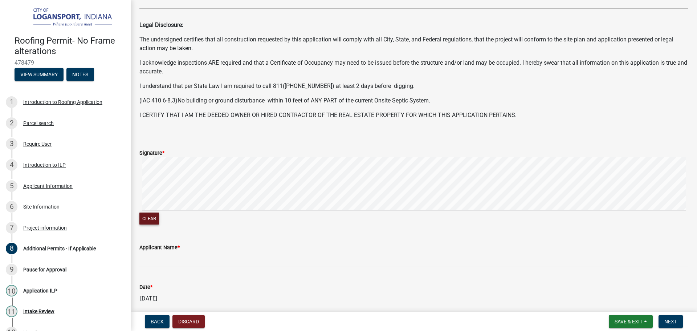
click at [145, 218] on button "Clear" at bounding box center [149, 218] width 20 height 12
click at [148, 219] on button "Clear" at bounding box center [149, 218] width 20 height 12
click at [140, 213] on button "Clear" at bounding box center [149, 218] width 20 height 12
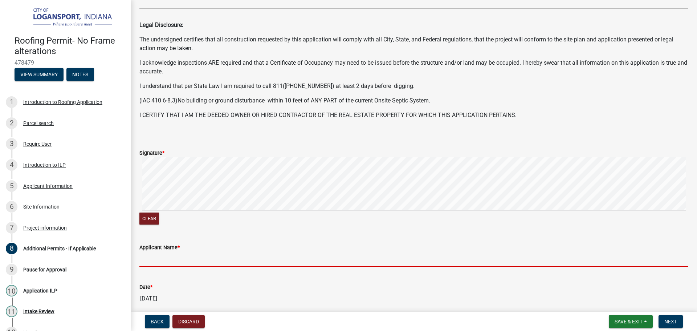
click at [152, 258] on input "Applicant Name *" at bounding box center [413, 259] width 549 height 15
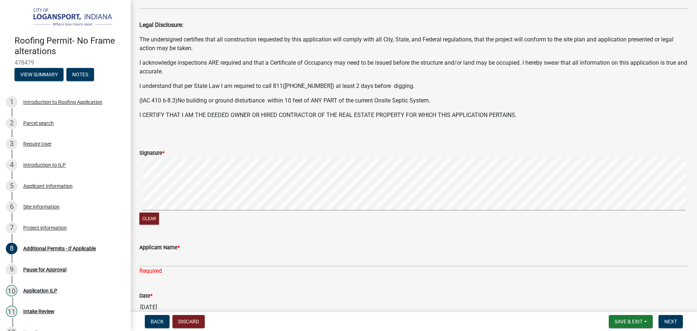
drag, startPoint x: 152, startPoint y: 258, endPoint x: 238, endPoint y: 213, distance: 97.6
click at [238, 213] on div "Clear" at bounding box center [413, 219] width 549 height 14
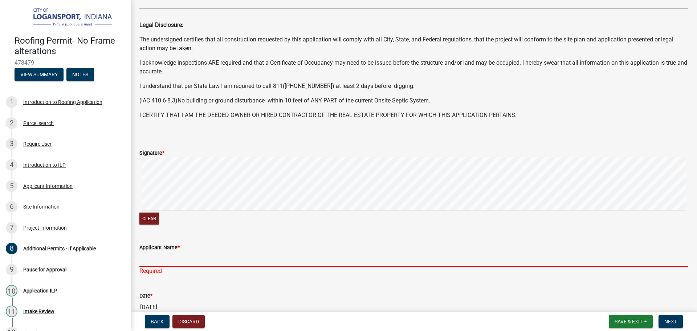
click at [149, 262] on input "Applicant Name *" at bounding box center [413, 259] width 549 height 15
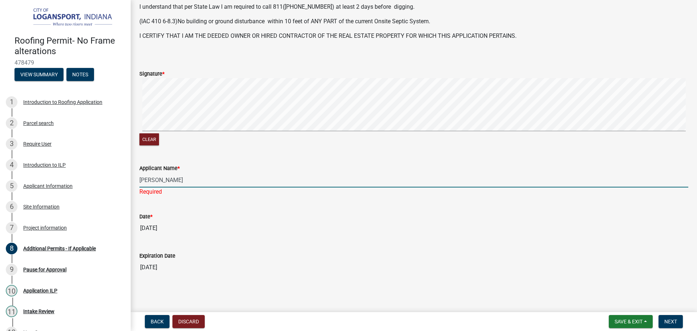
scroll to position [342, 0]
type input "[PERSON_NAME]"
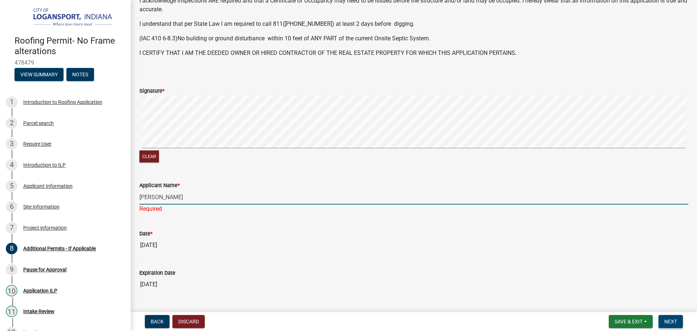
click at [668, 322] on span "Next" at bounding box center [670, 321] width 13 height 6
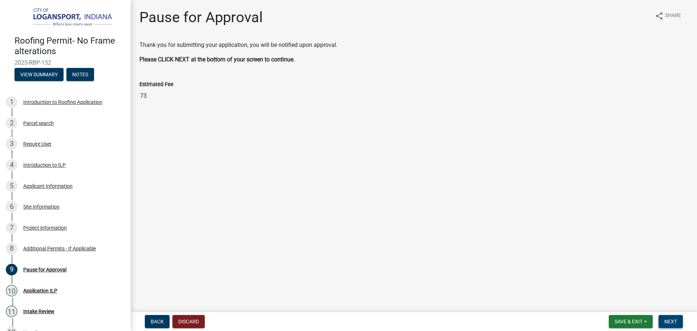
click at [678, 318] on button "Next" at bounding box center [670, 321] width 24 height 13
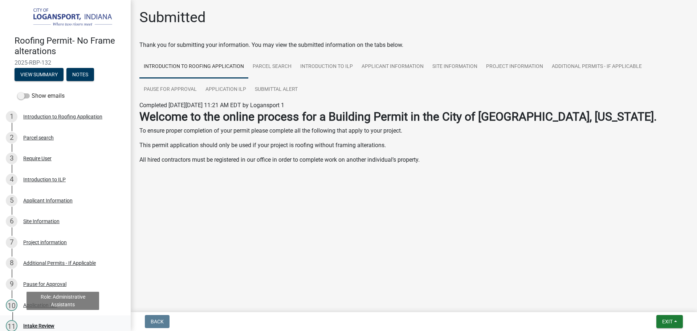
click at [29, 320] on div "11 Intake Review" at bounding box center [62, 326] width 113 height 12
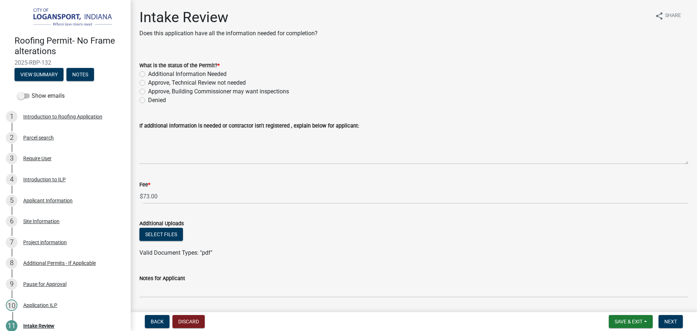
scroll to position [36, 0]
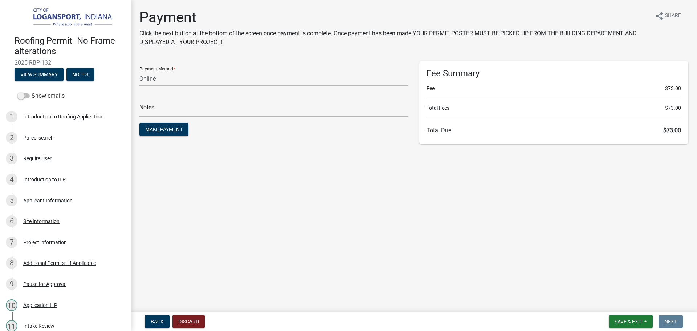
click at [153, 76] on select "Credit Card POS Check Cash Online" at bounding box center [273, 78] width 269 height 15
select select "2: 1"
click at [139, 71] on select "Credit Card POS Check Cash Online" at bounding box center [273, 78] width 269 height 15
click at [160, 113] on input "text" at bounding box center [273, 109] width 269 height 15
type input "118351"
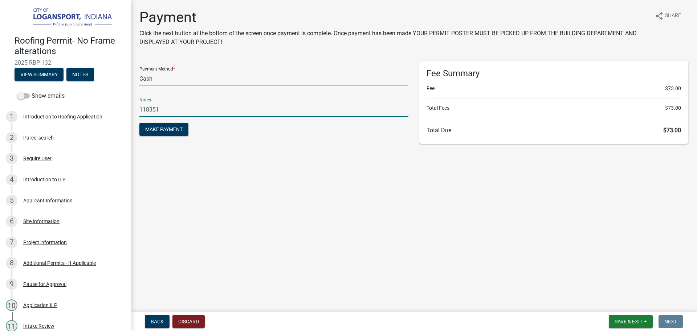
click at [139, 123] on button "Make Payment" at bounding box center [163, 129] width 49 height 13
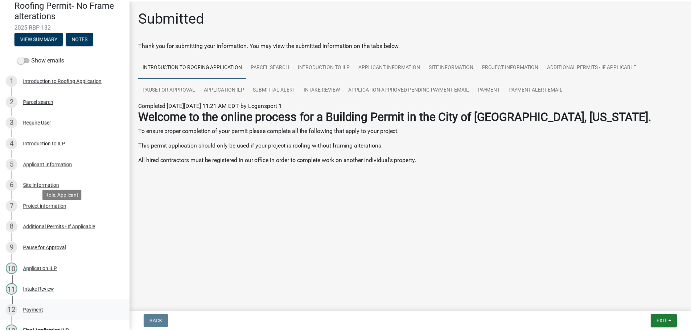
scroll to position [109, 0]
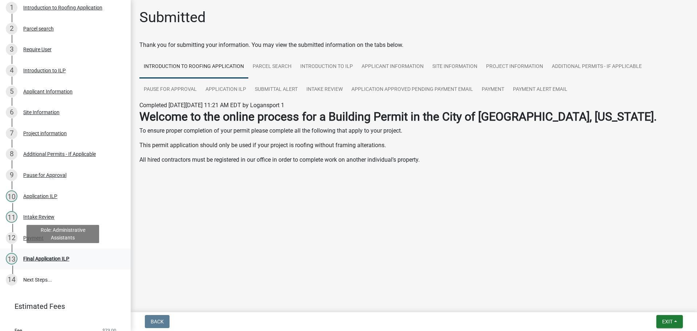
click at [49, 256] on div "Final Application ILP" at bounding box center [46, 258] width 46 height 5
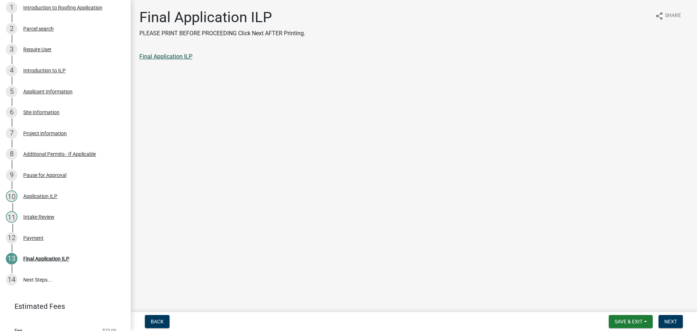
click at [171, 55] on link "Final Application ILP" at bounding box center [165, 56] width 53 height 7
click at [665, 321] on span "Next" at bounding box center [670, 321] width 13 height 6
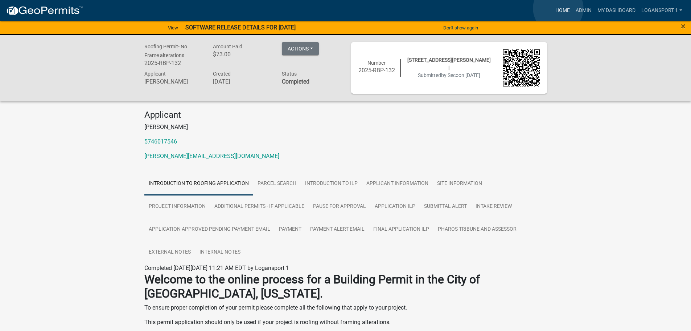
click at [559, 8] on link "Home" at bounding box center [563, 11] width 20 height 14
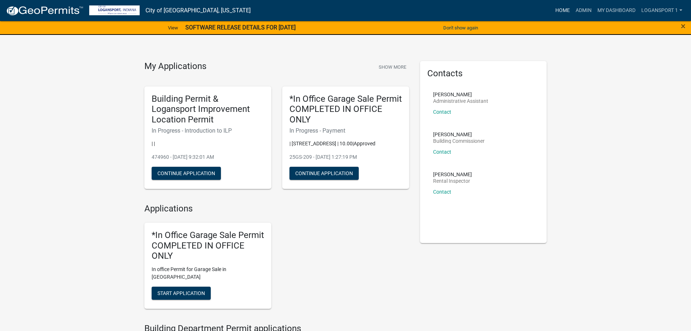
click at [560, 8] on link "Home" at bounding box center [563, 11] width 20 height 14
